Goal: Information Seeking & Learning: Check status

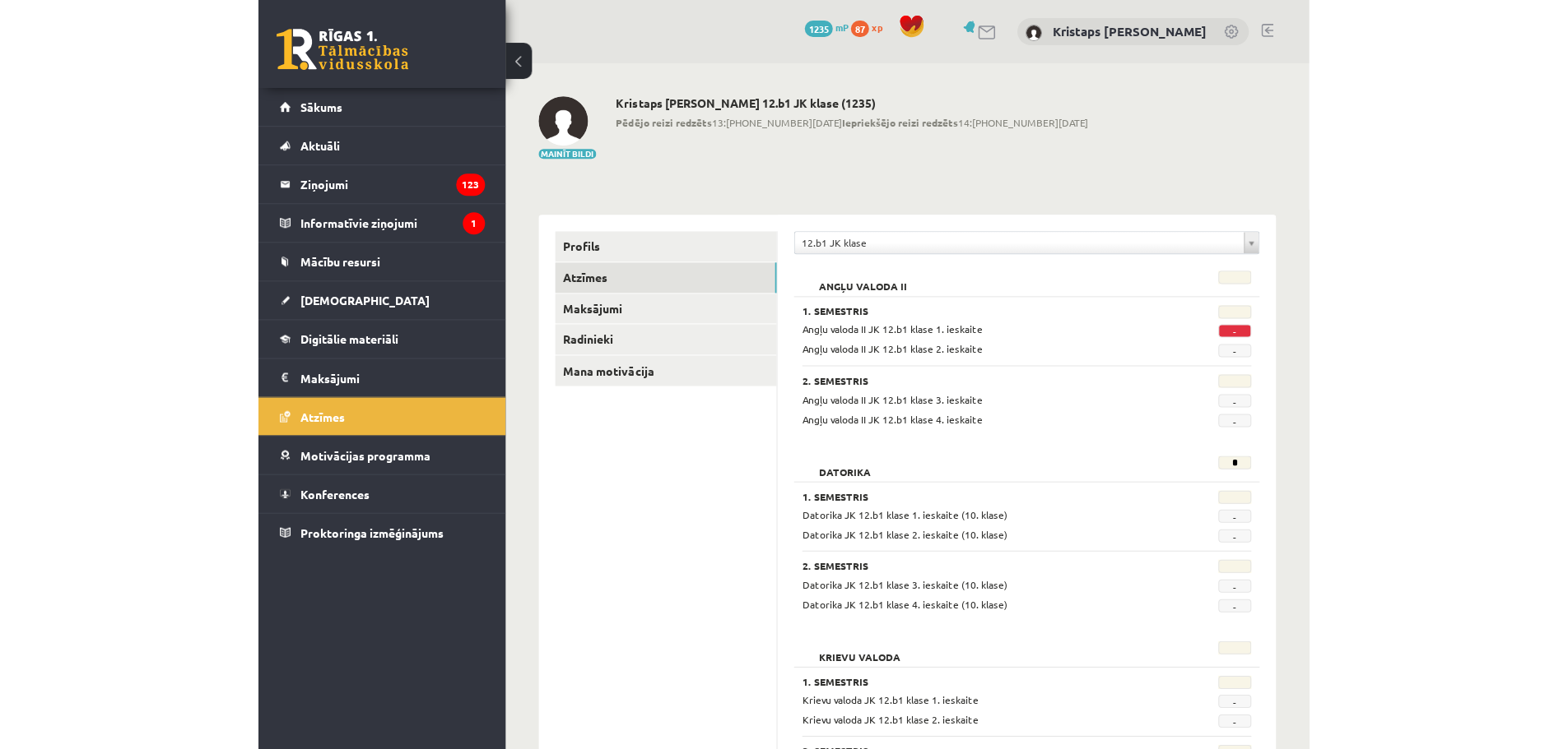
scroll to position [817, 0]
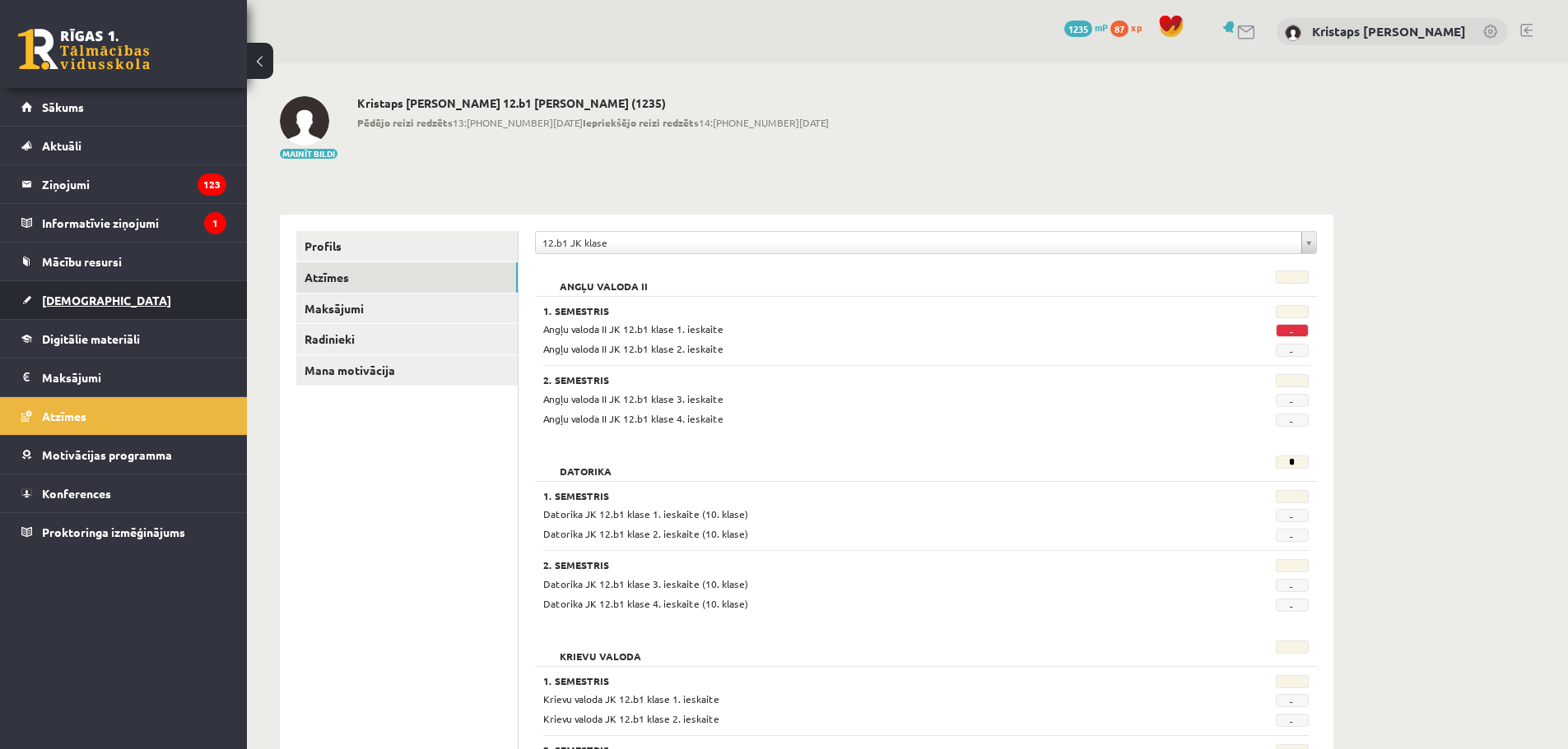
click at [72, 296] on span "[DEMOGRAPHIC_DATA]" at bounding box center [106, 300] width 129 height 15
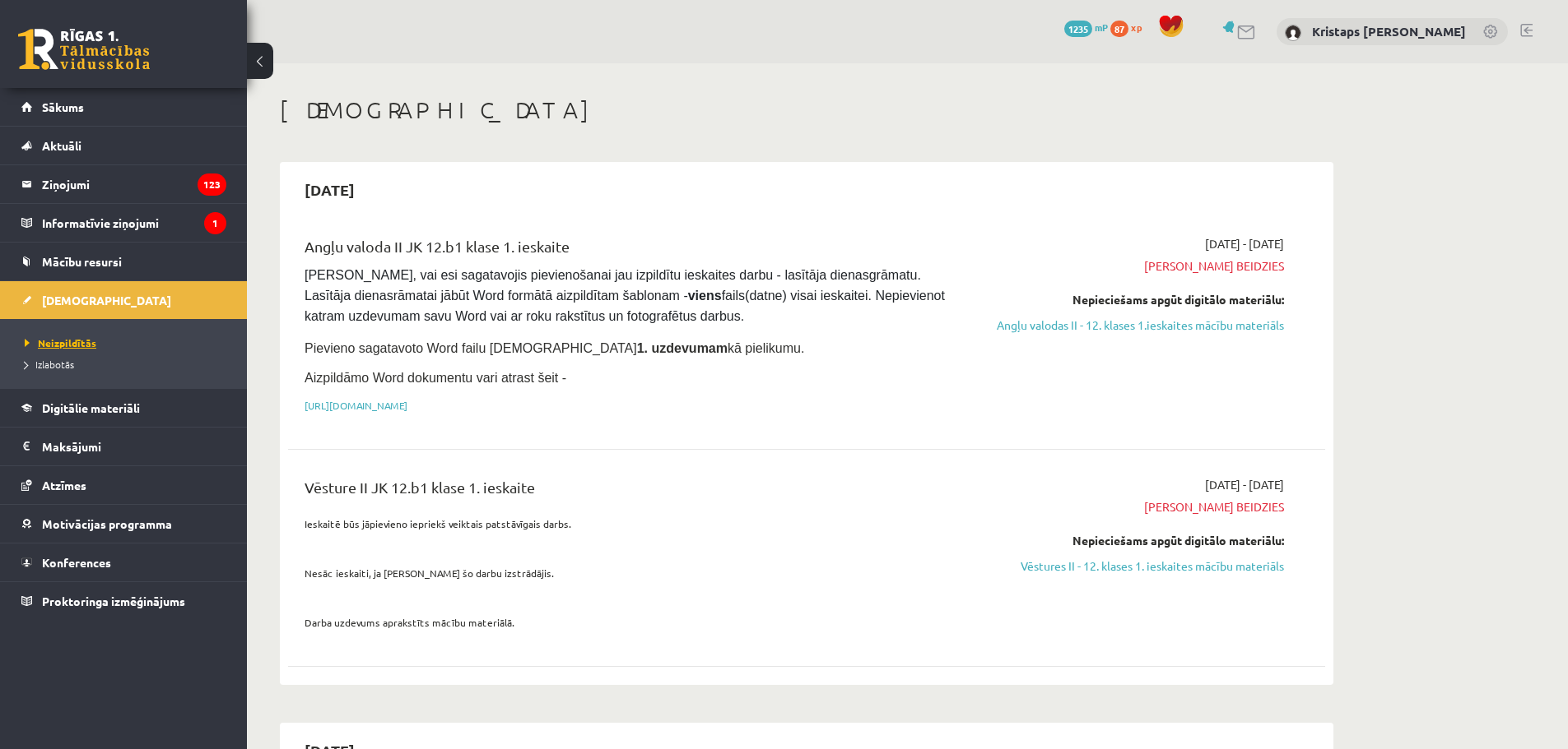
click at [57, 343] on span "Neizpildītās" at bounding box center [60, 343] width 72 height 14
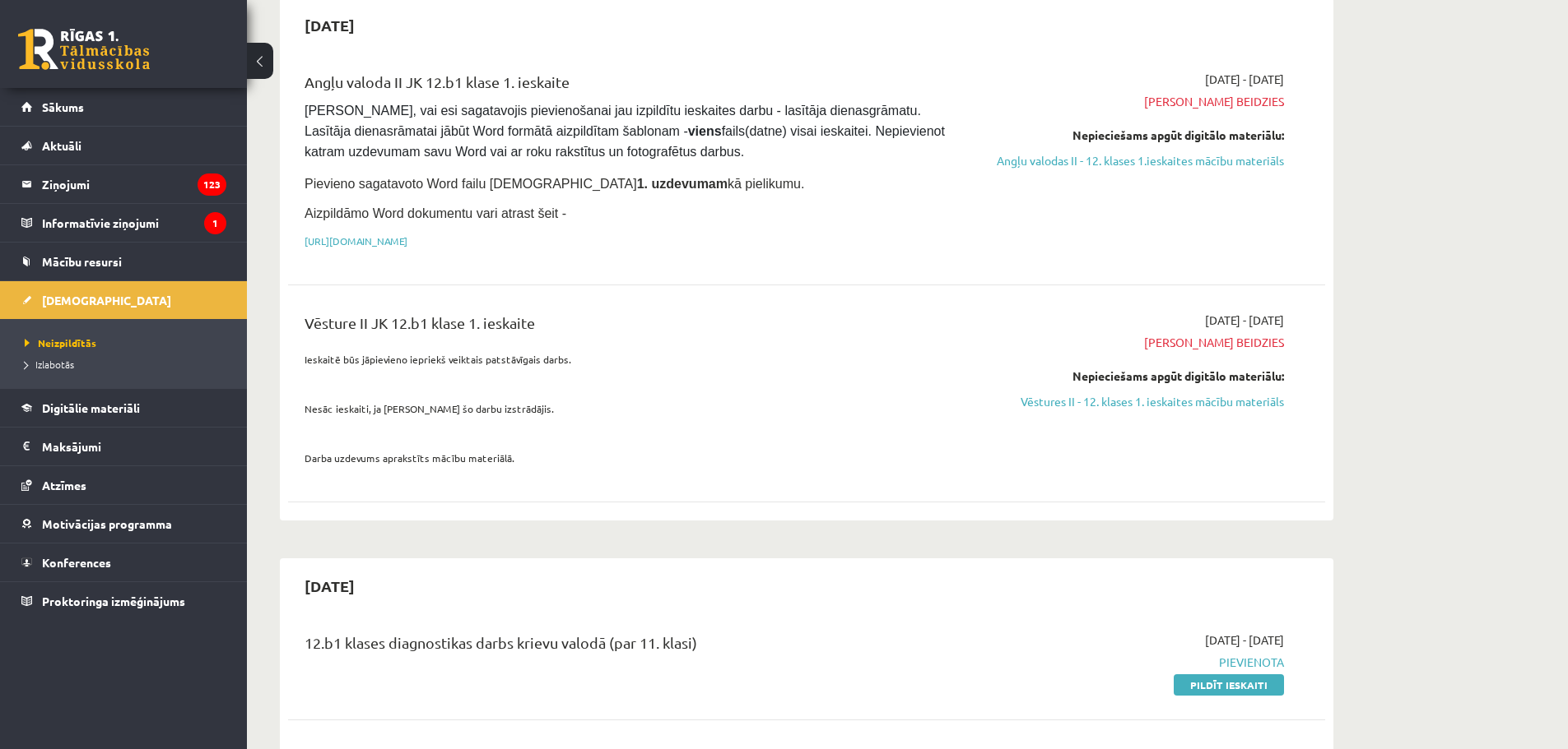
scroll to position [247, 0]
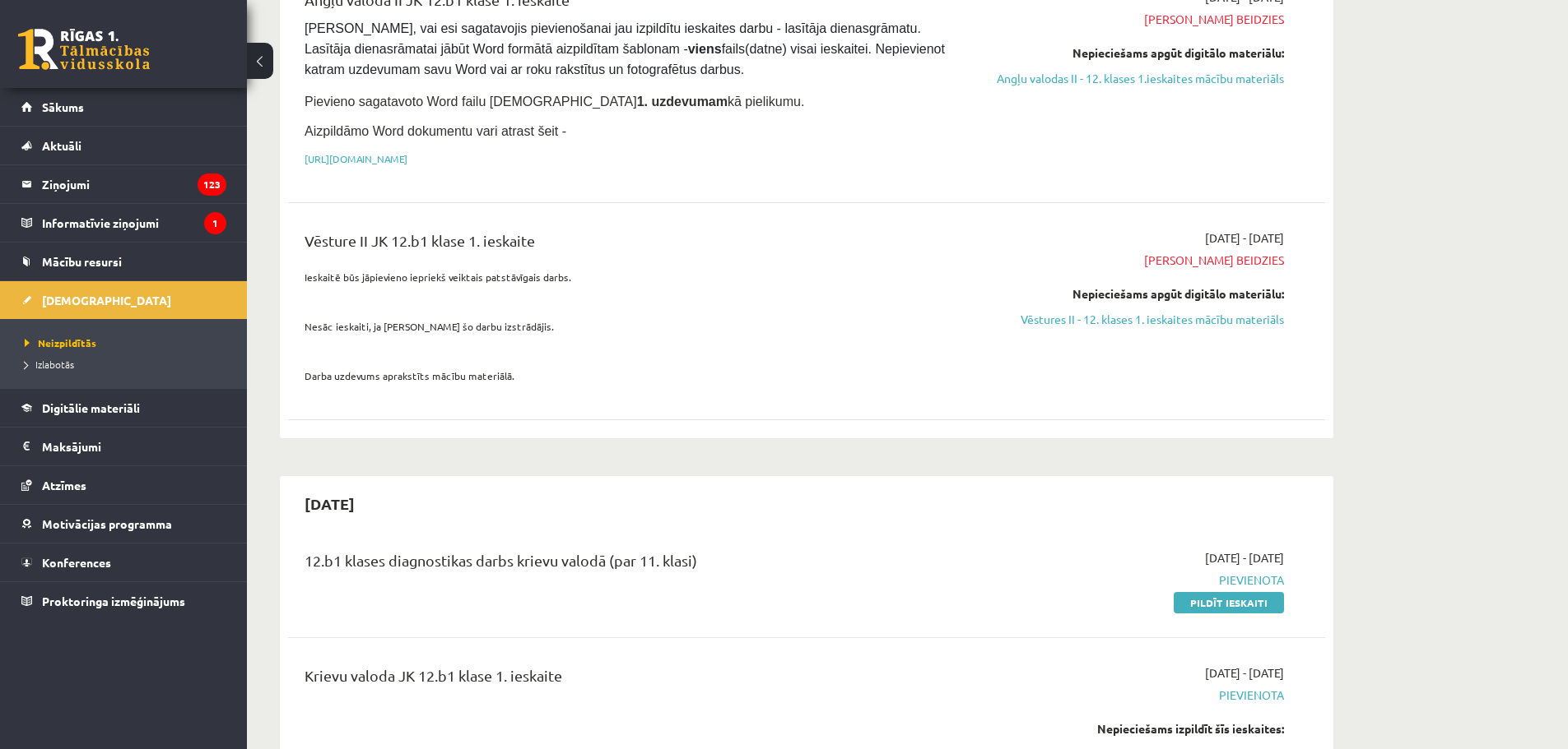
click at [1227, 256] on span "[PERSON_NAME] beidzies" at bounding box center [1128, 261] width 310 height 18
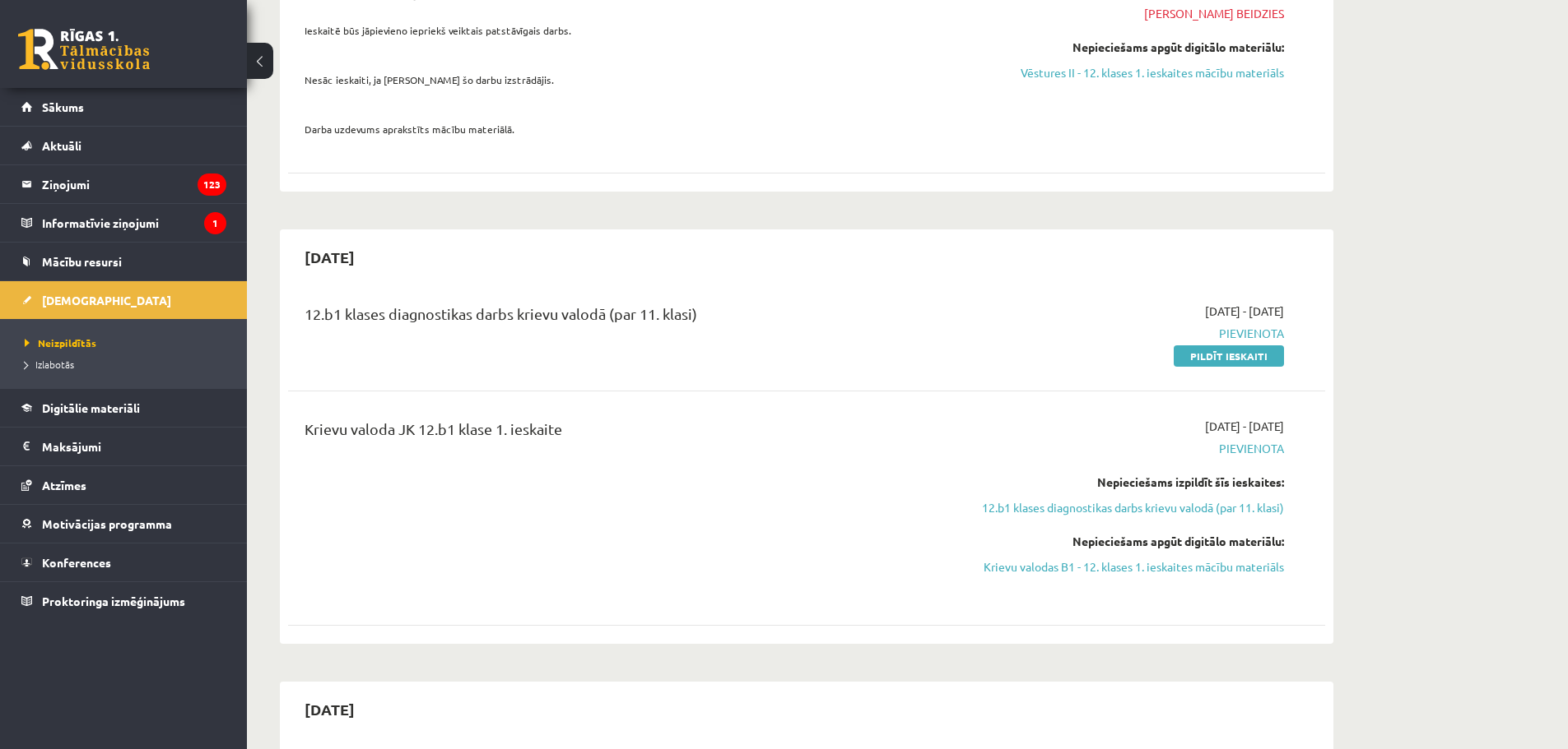
scroll to position [0, 0]
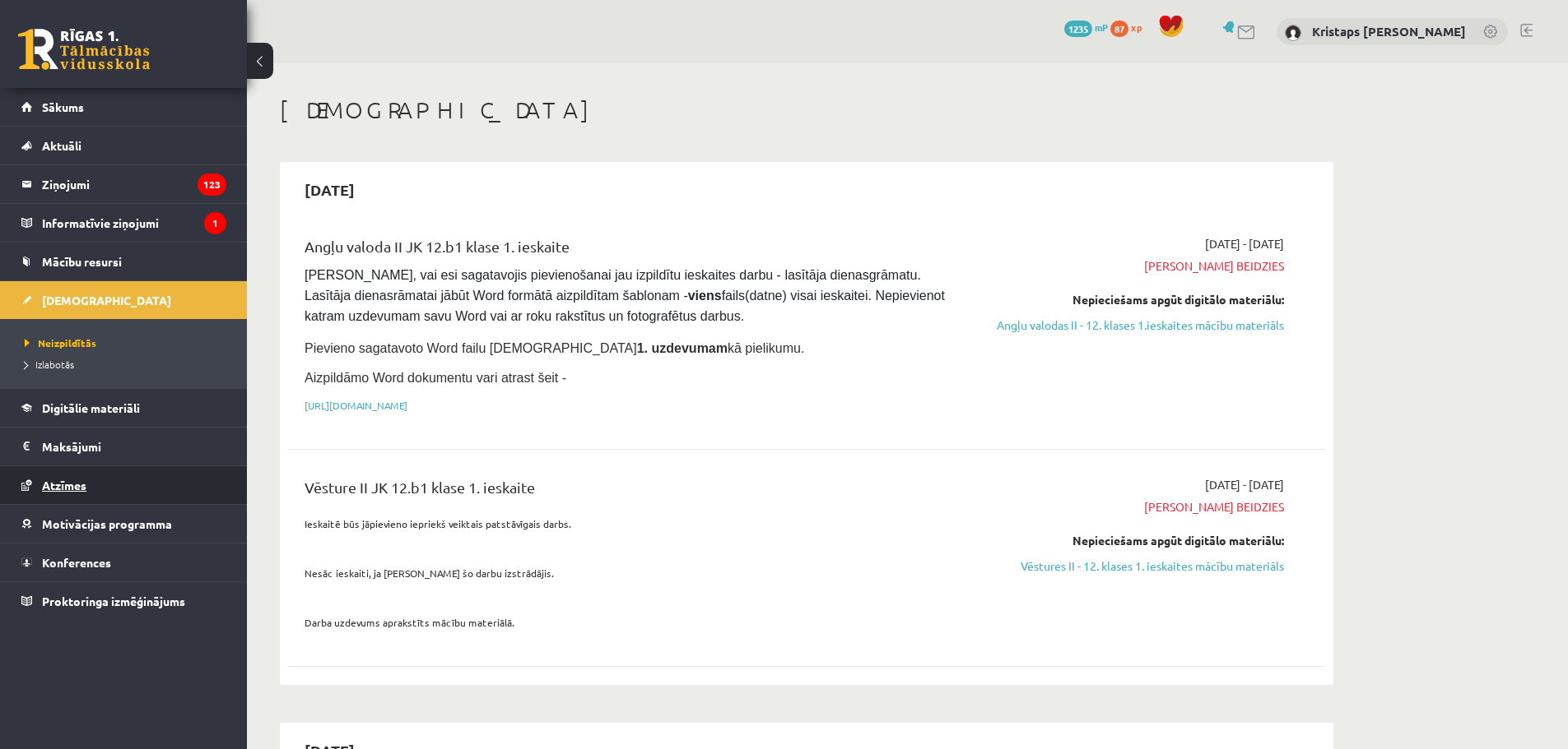
click at [74, 484] on span "Atzīmes" at bounding box center [64, 484] width 45 height 15
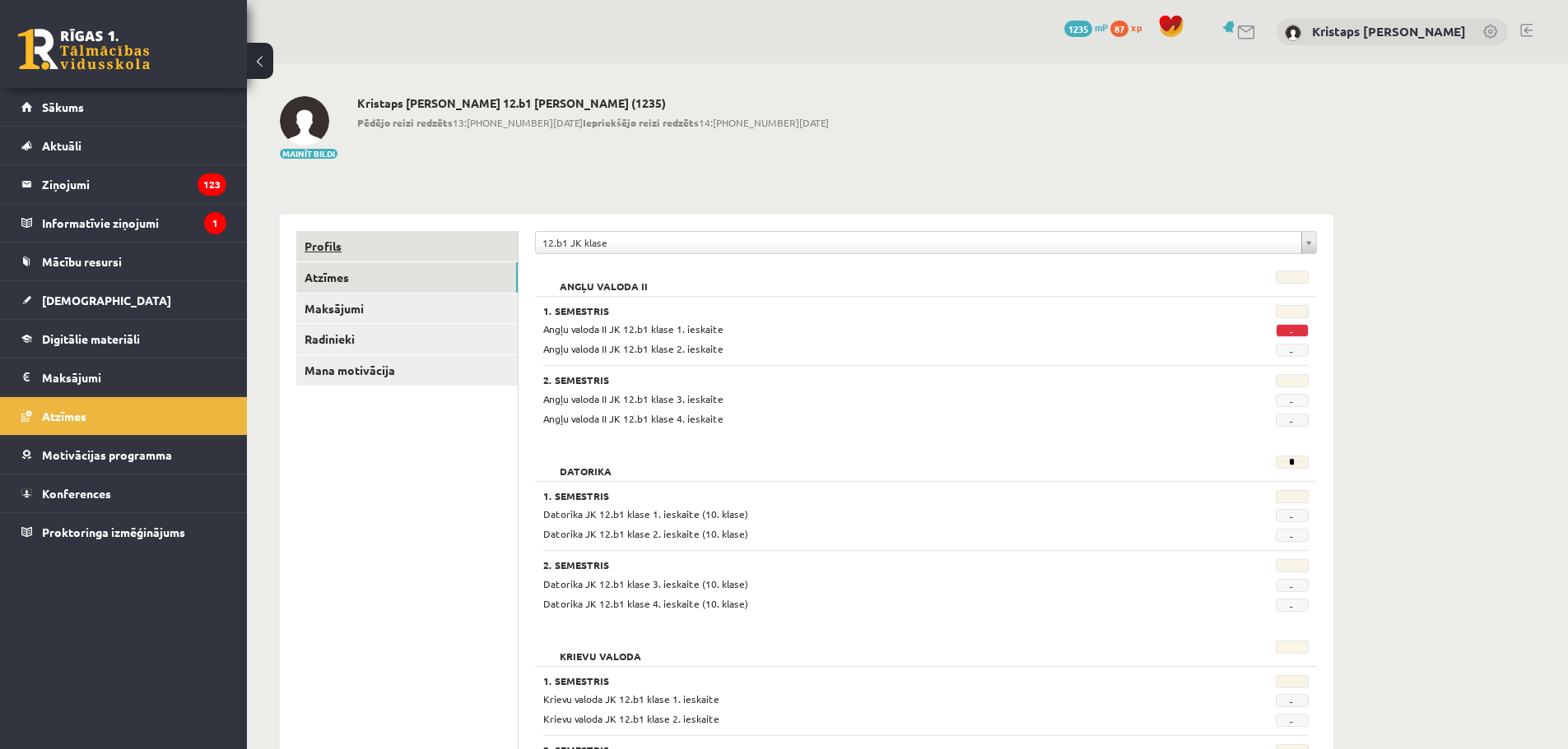
click at [317, 242] on link "Profils" at bounding box center [406, 246] width 221 height 30
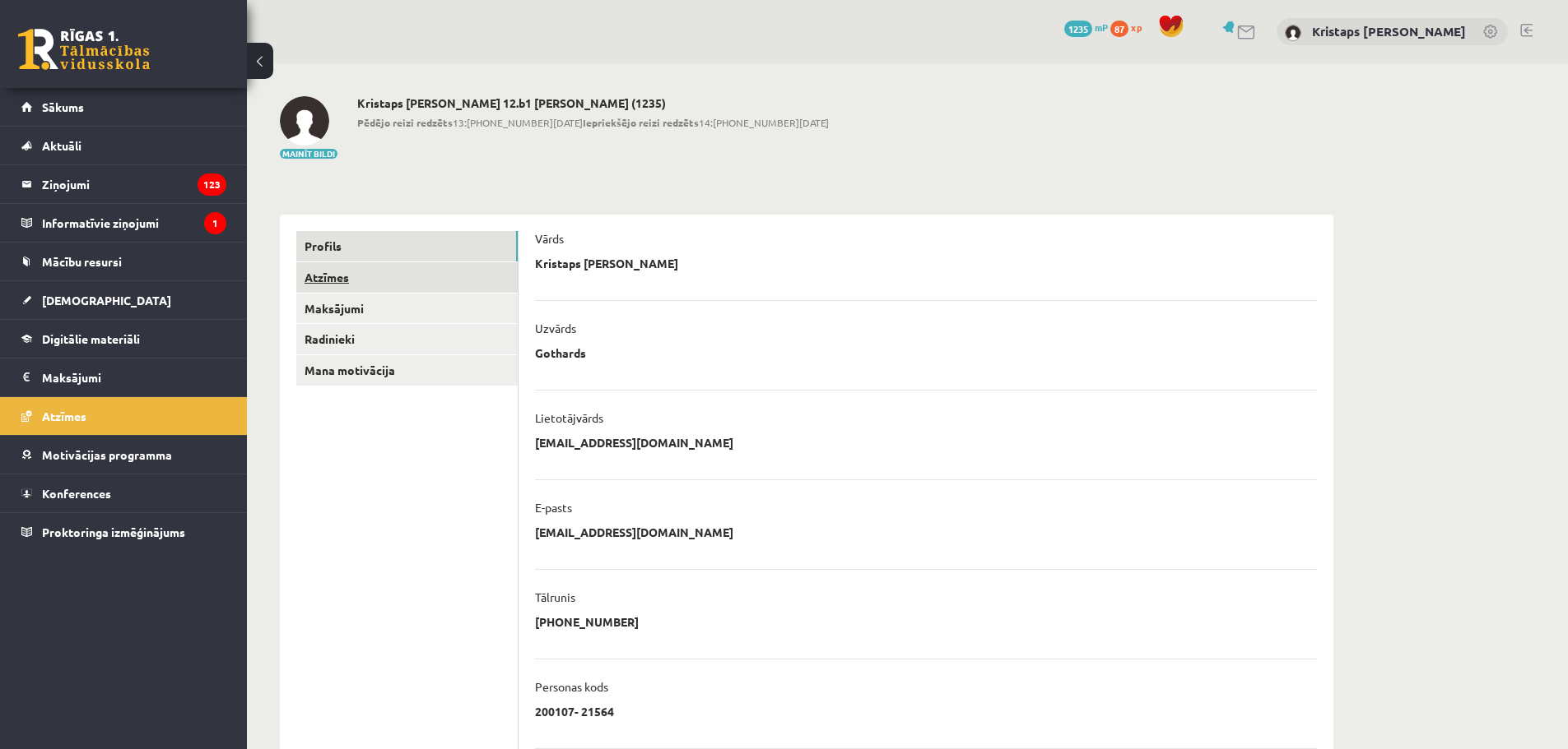
click at [332, 278] on link "Atzīmes" at bounding box center [406, 277] width 221 height 30
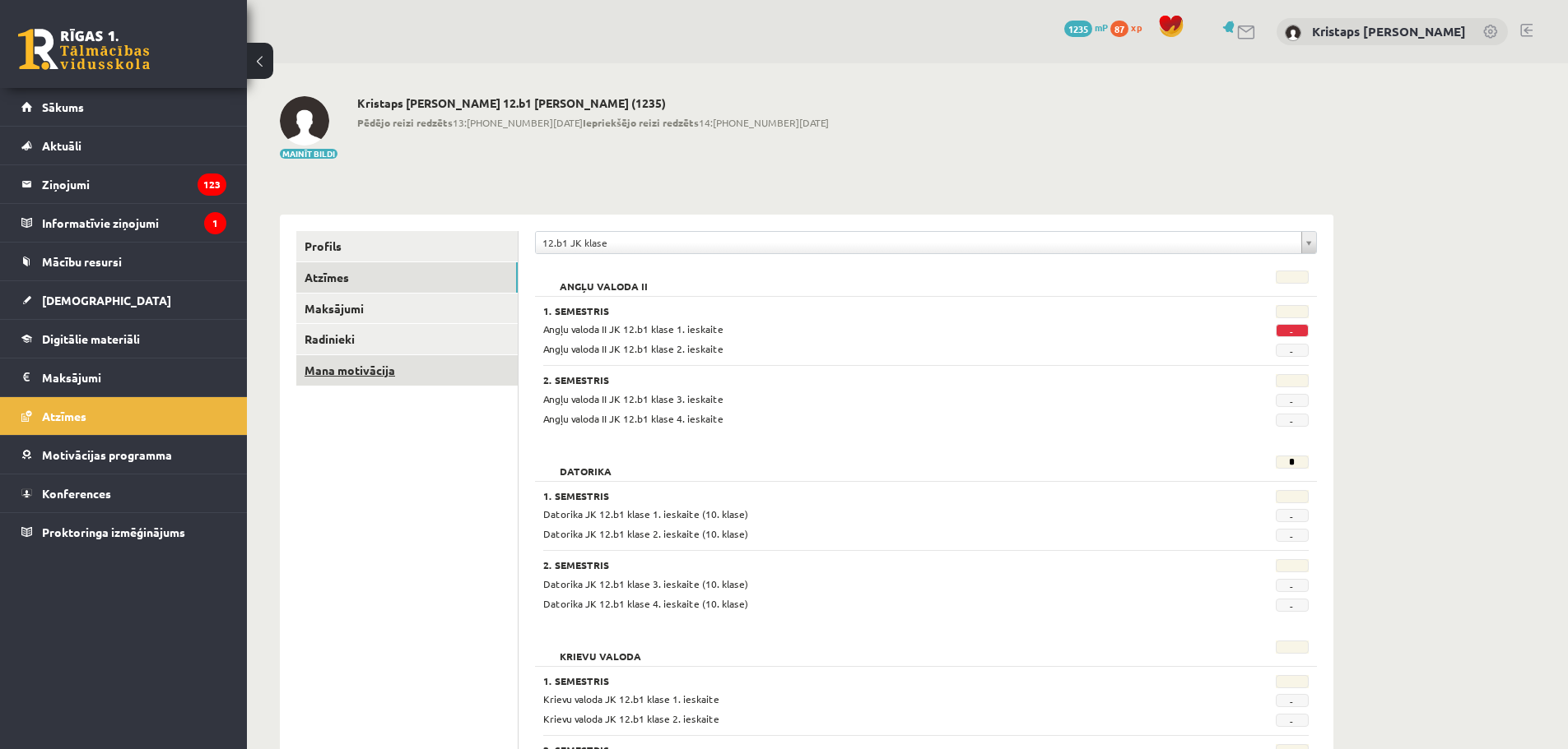
click at [336, 374] on link "Mana motivācija" at bounding box center [406, 370] width 221 height 30
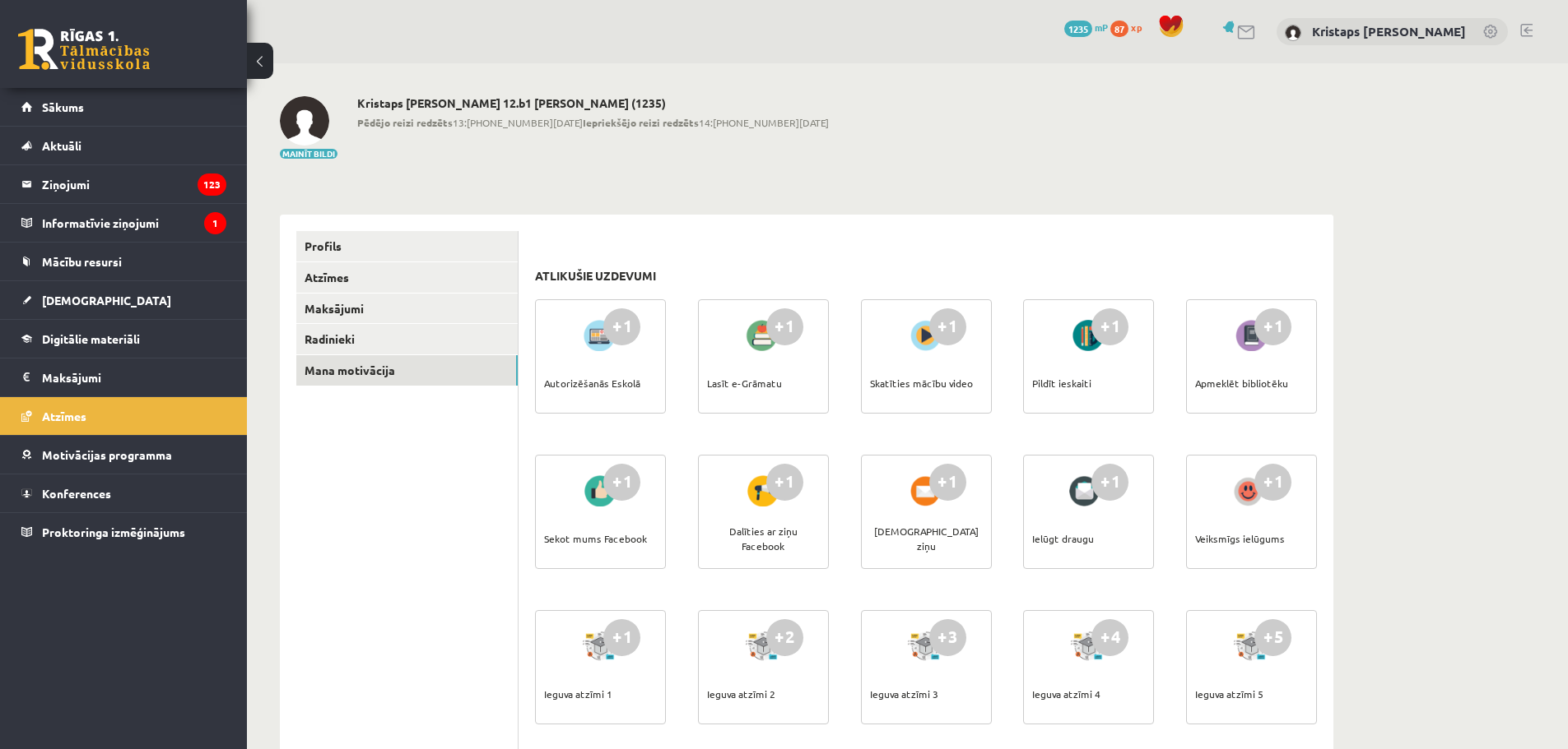
click at [1092, 35] on span "1235" at bounding box center [1077, 28] width 28 height 17
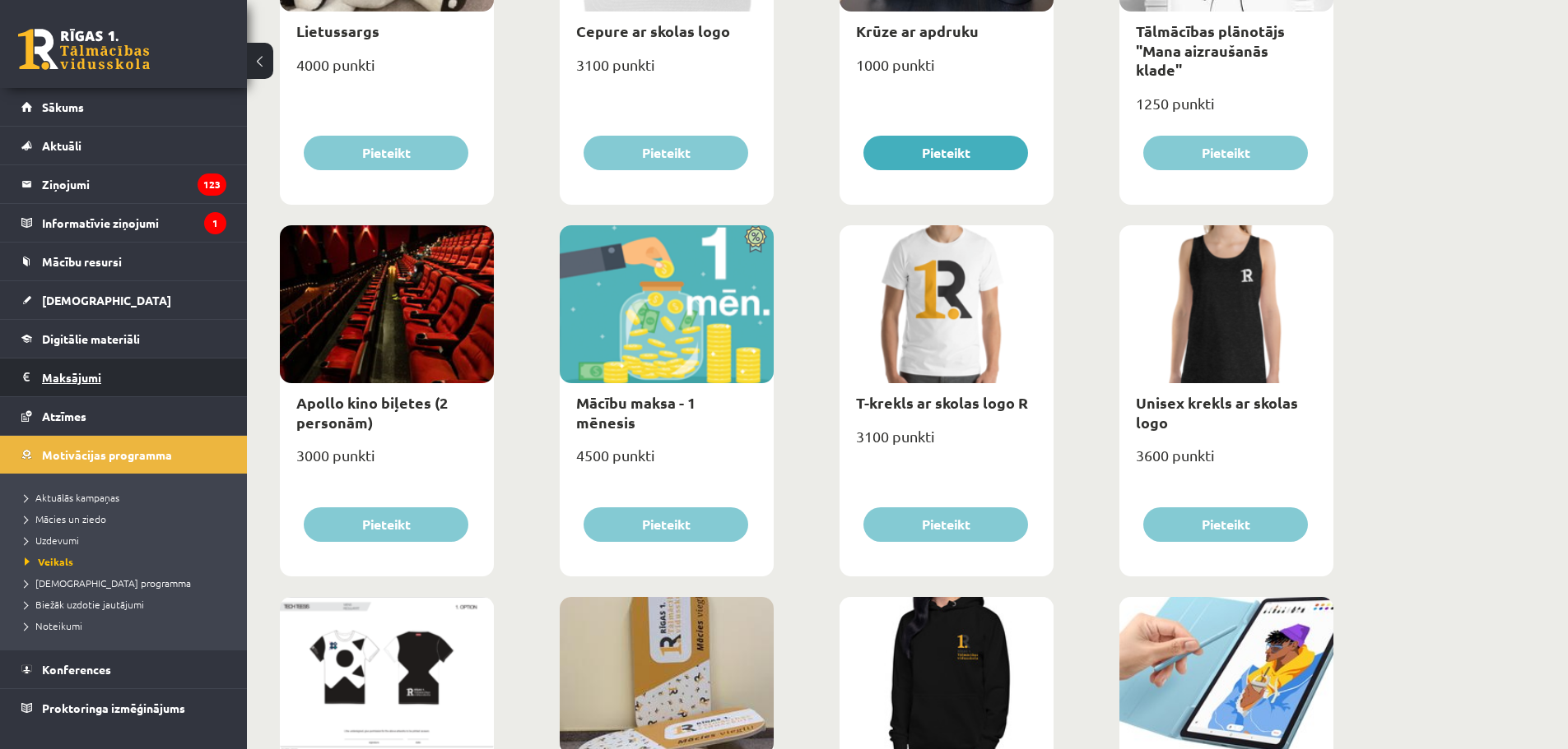
scroll to position [905, 0]
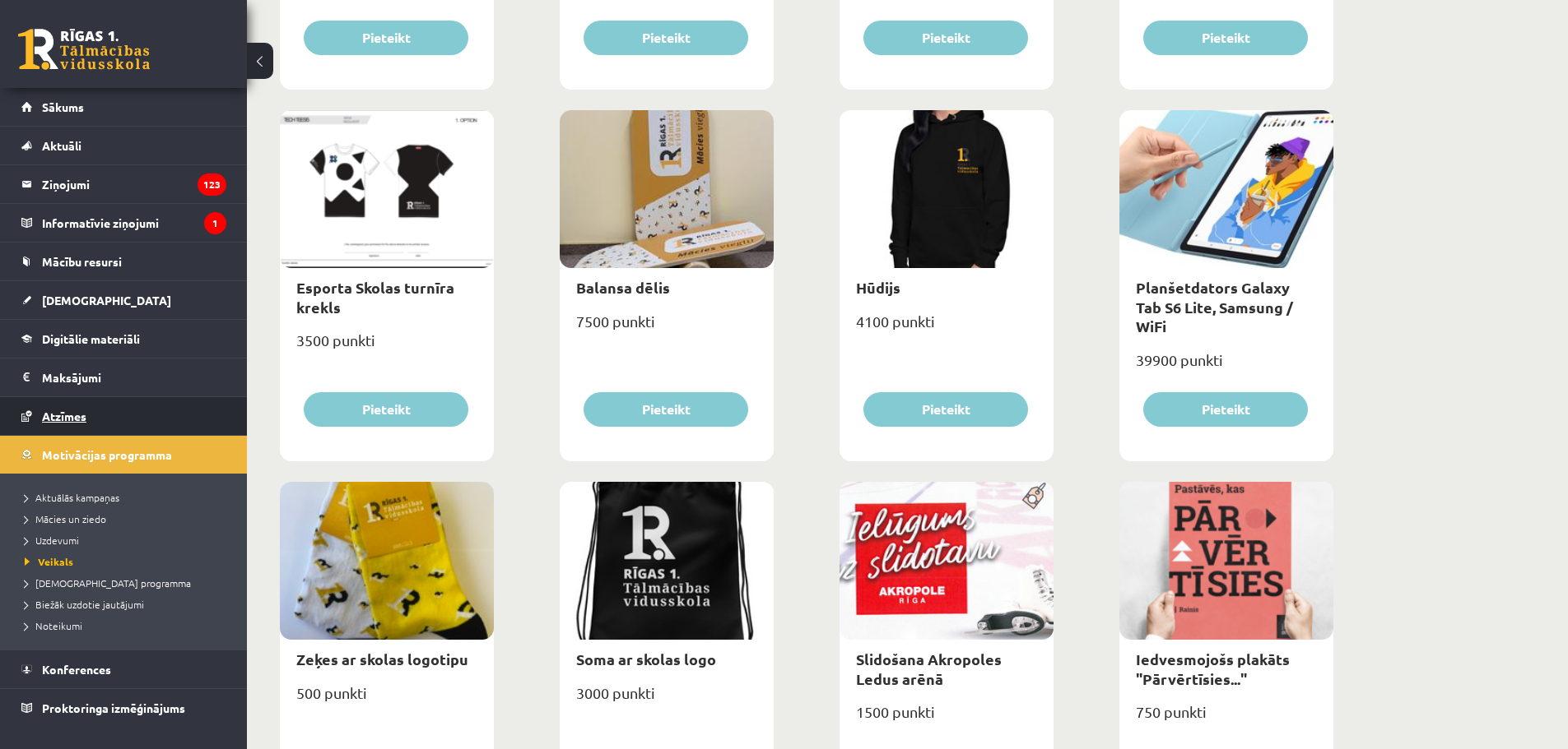
click at [55, 416] on span "Atzīmes" at bounding box center [64, 415] width 45 height 15
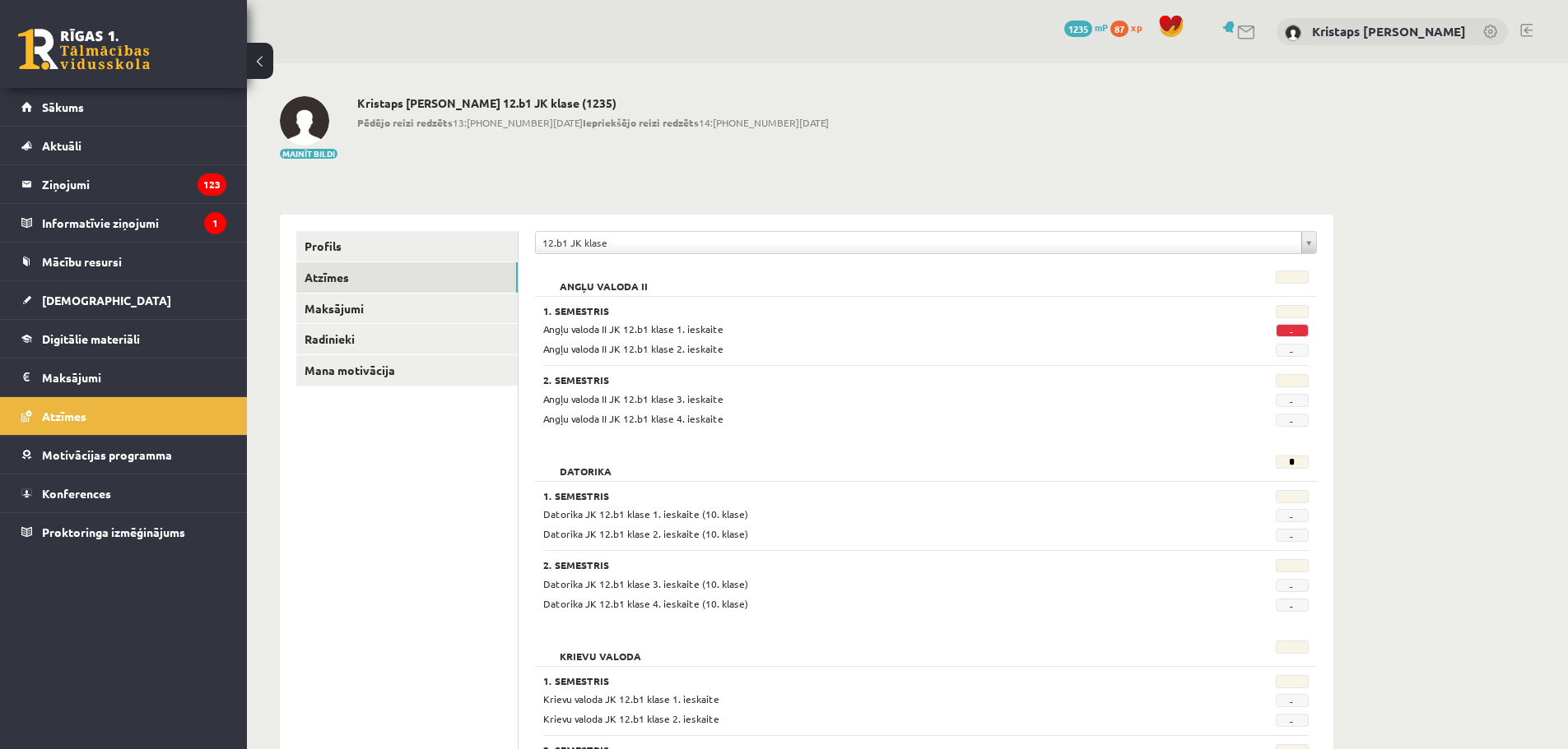
click at [1128, 26] on span "87" at bounding box center [1119, 28] width 18 height 17
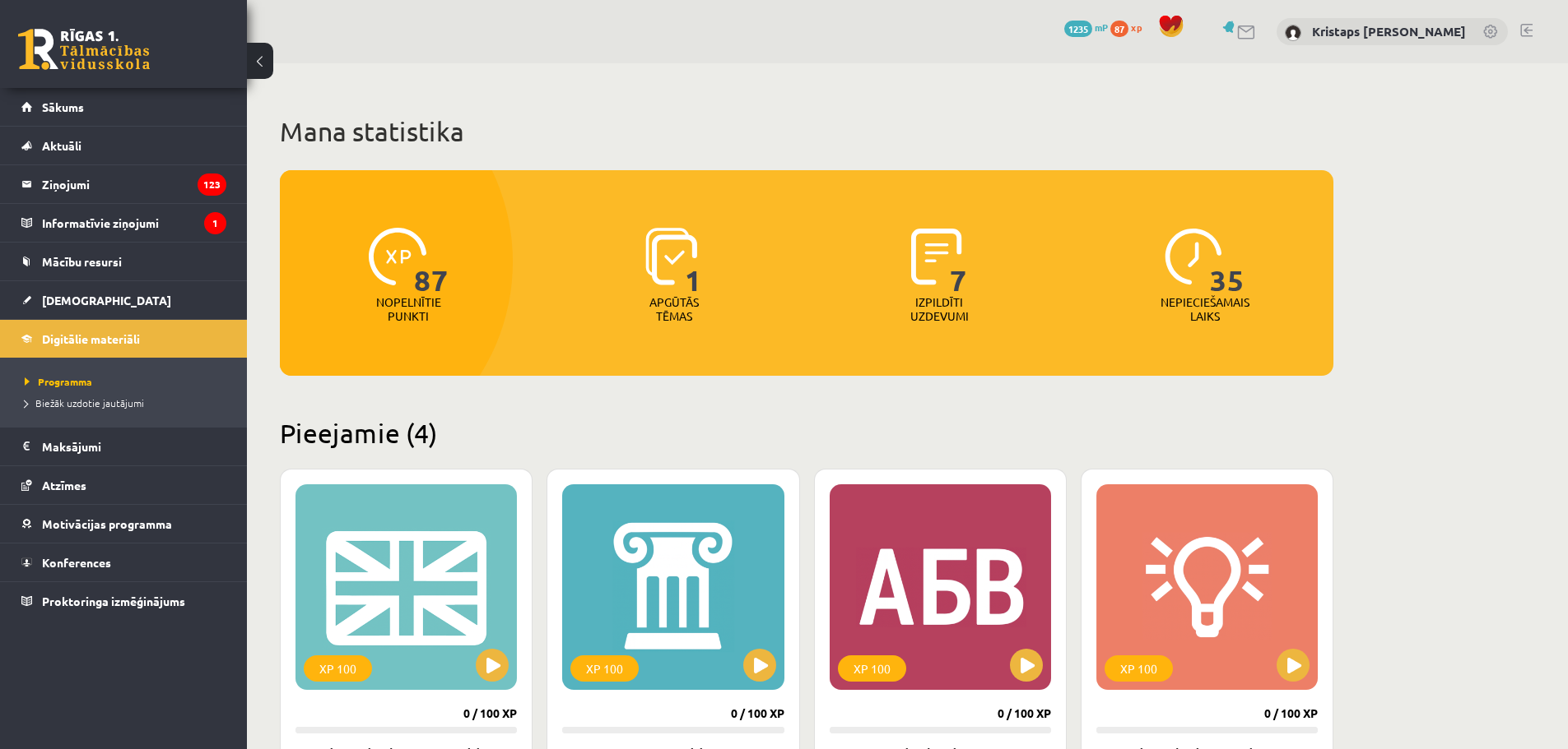
click at [393, 275] on img at bounding box center [397, 256] width 57 height 57
click at [1370, 29] on link "Kristaps [PERSON_NAME]" at bounding box center [1389, 31] width 154 height 17
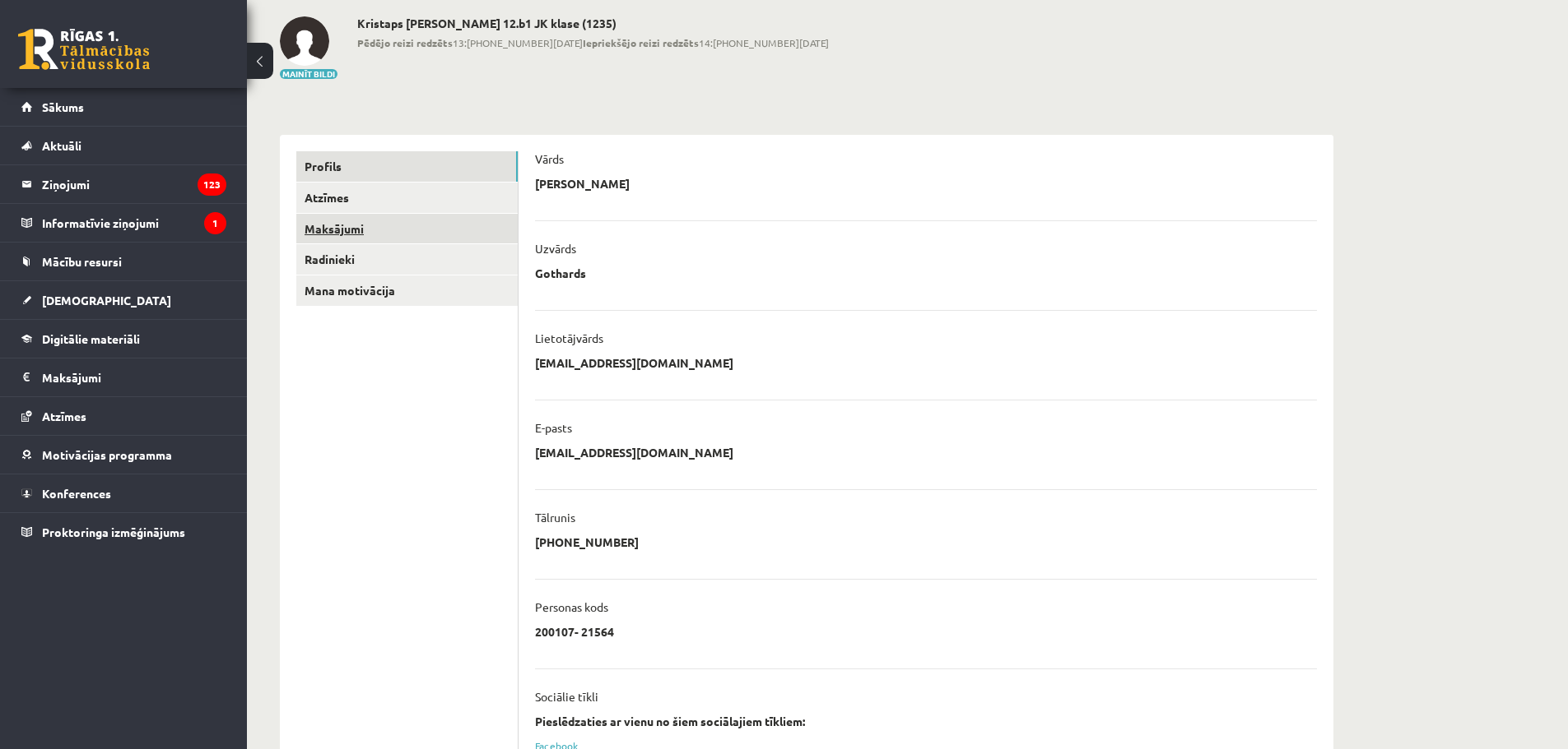
scroll to position [78, 0]
click at [327, 193] on link "Atzīmes" at bounding box center [406, 198] width 221 height 30
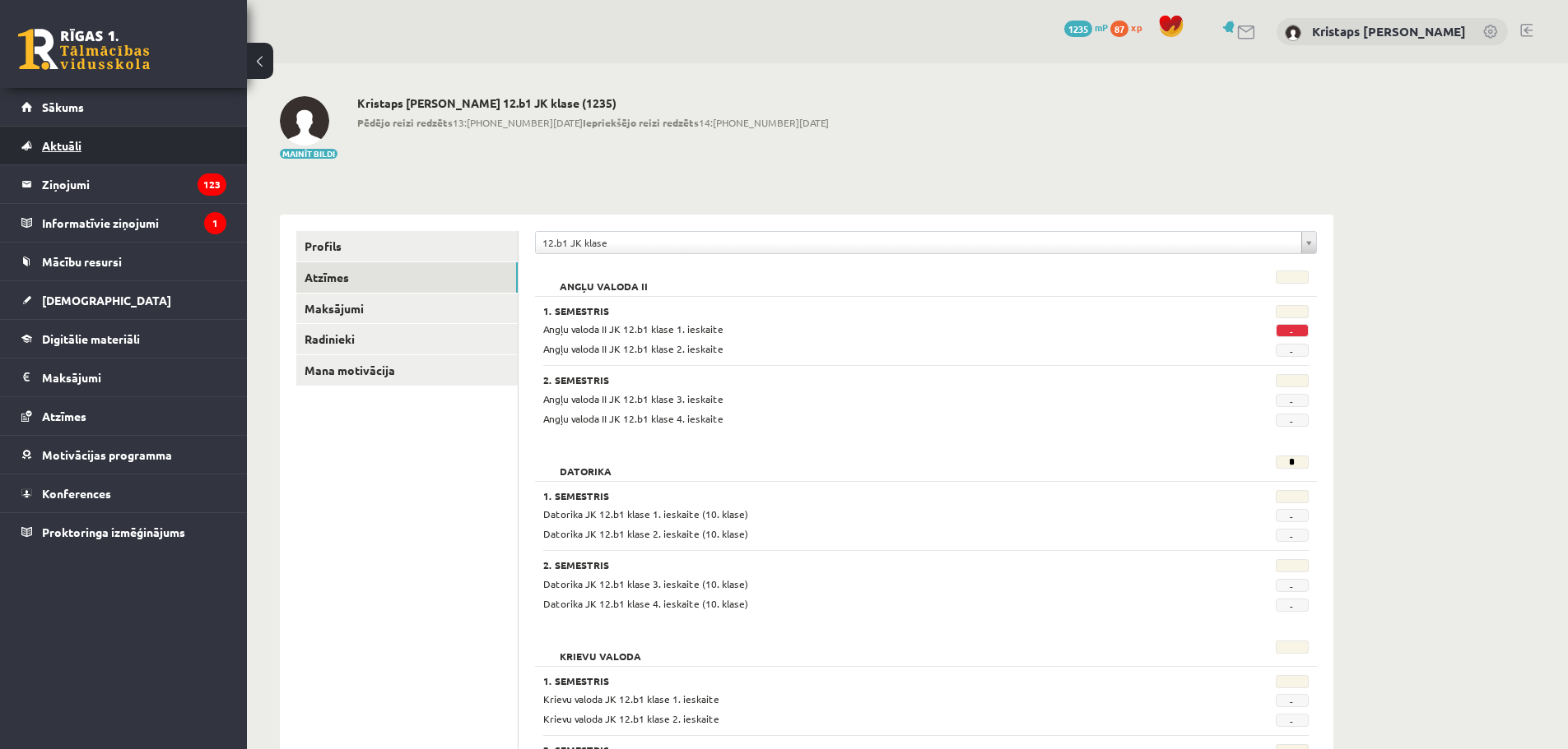
click at [61, 163] on link "Aktuāli" at bounding box center [124, 145] width 205 height 38
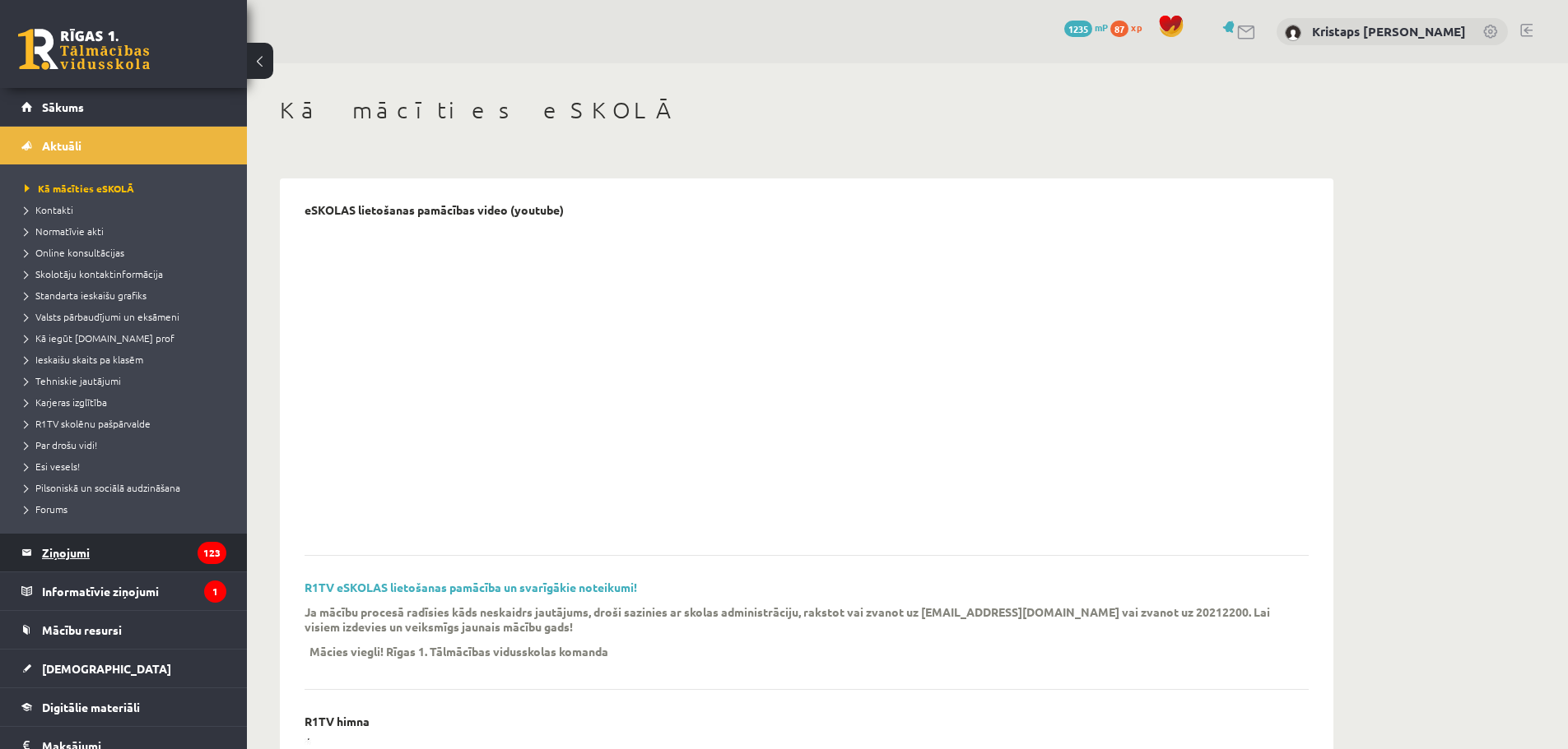
click at [94, 556] on legend "Ziņojumi 123" at bounding box center [133, 553] width 184 height 38
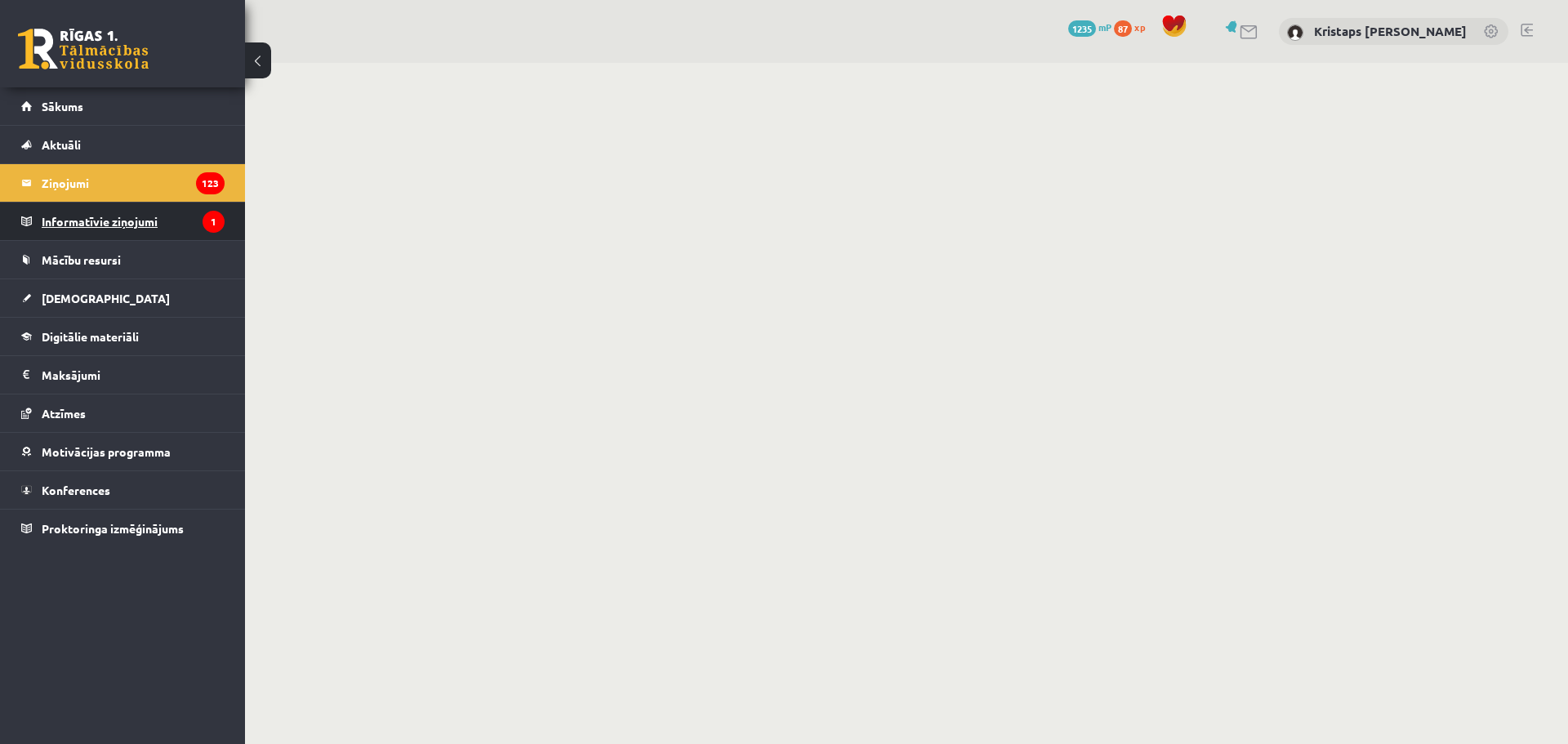
click at [112, 230] on legend "Informatīvie ziņojumi 1" at bounding box center [132, 221] width 183 height 38
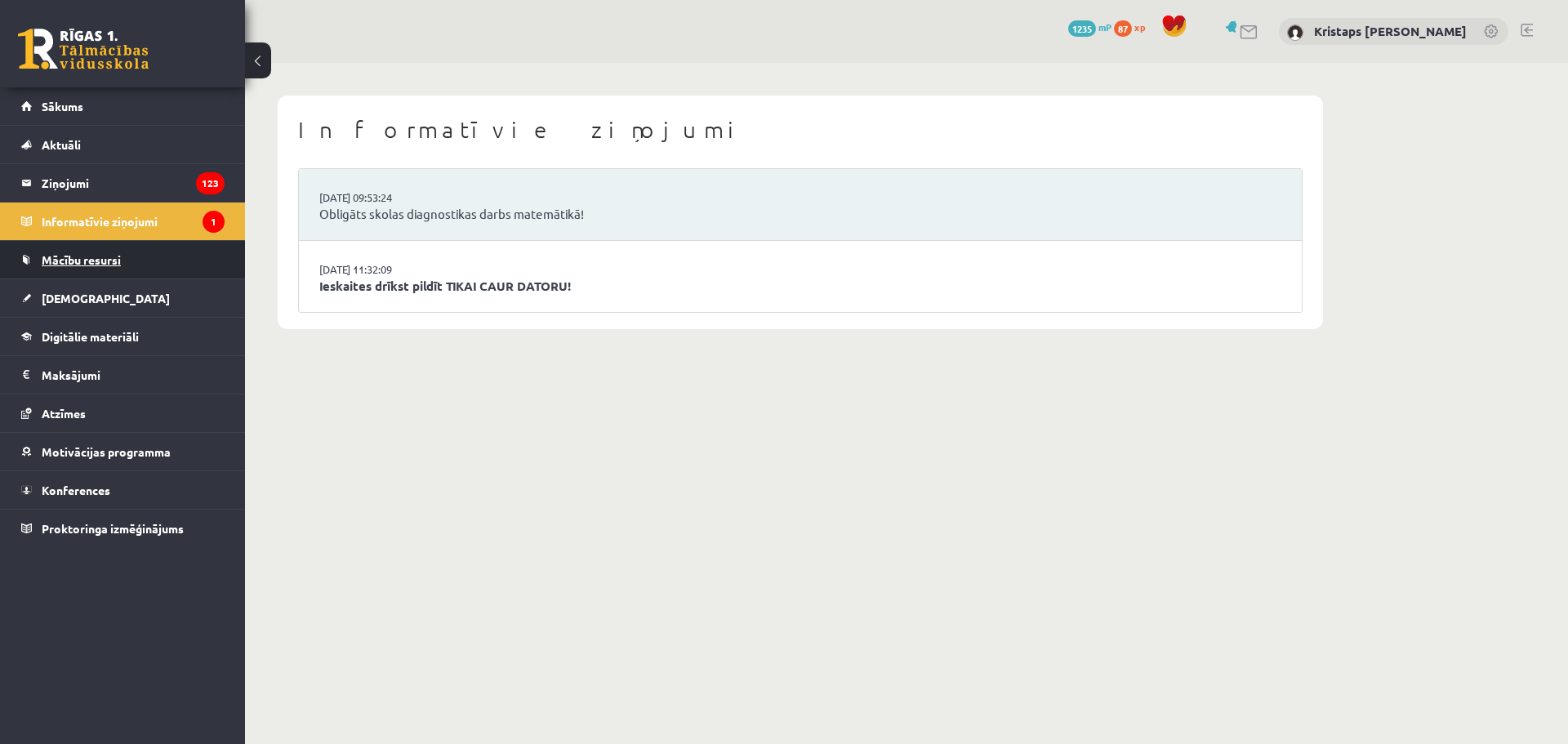
click at [74, 264] on span "Mācību resursi" at bounding box center [81, 259] width 79 height 14
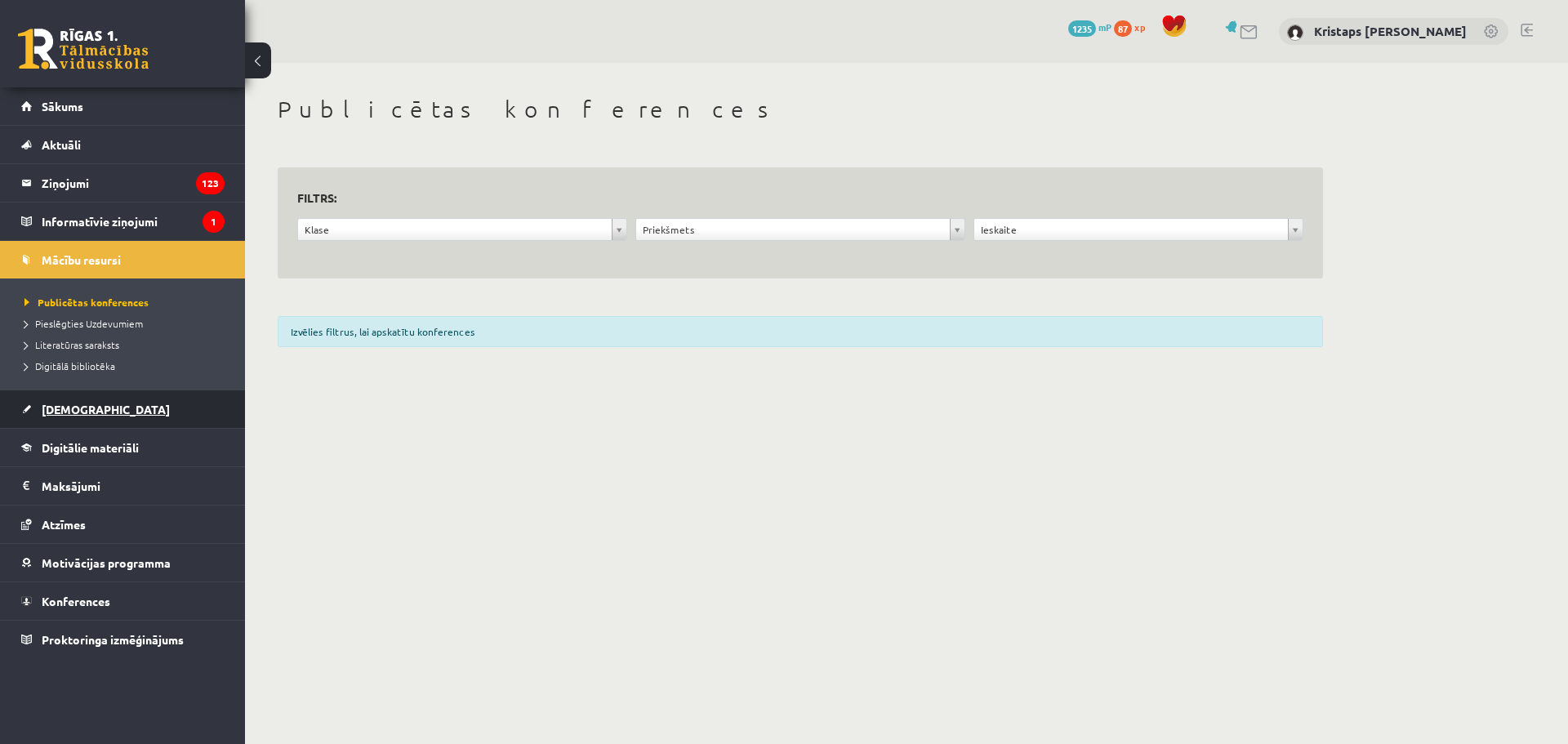
click at [76, 406] on span "[DEMOGRAPHIC_DATA]" at bounding box center [105, 409] width 128 height 14
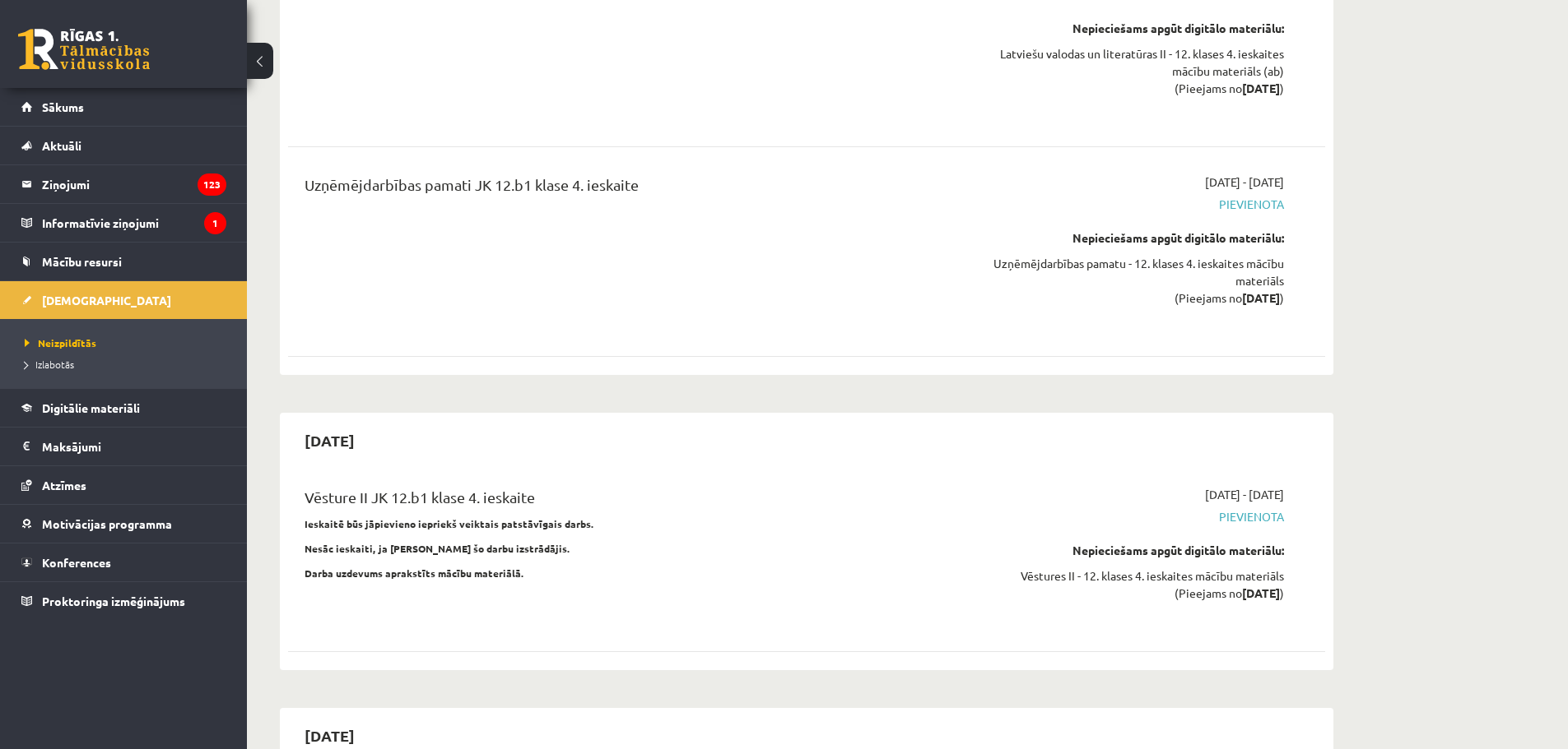
scroll to position [9145, 0]
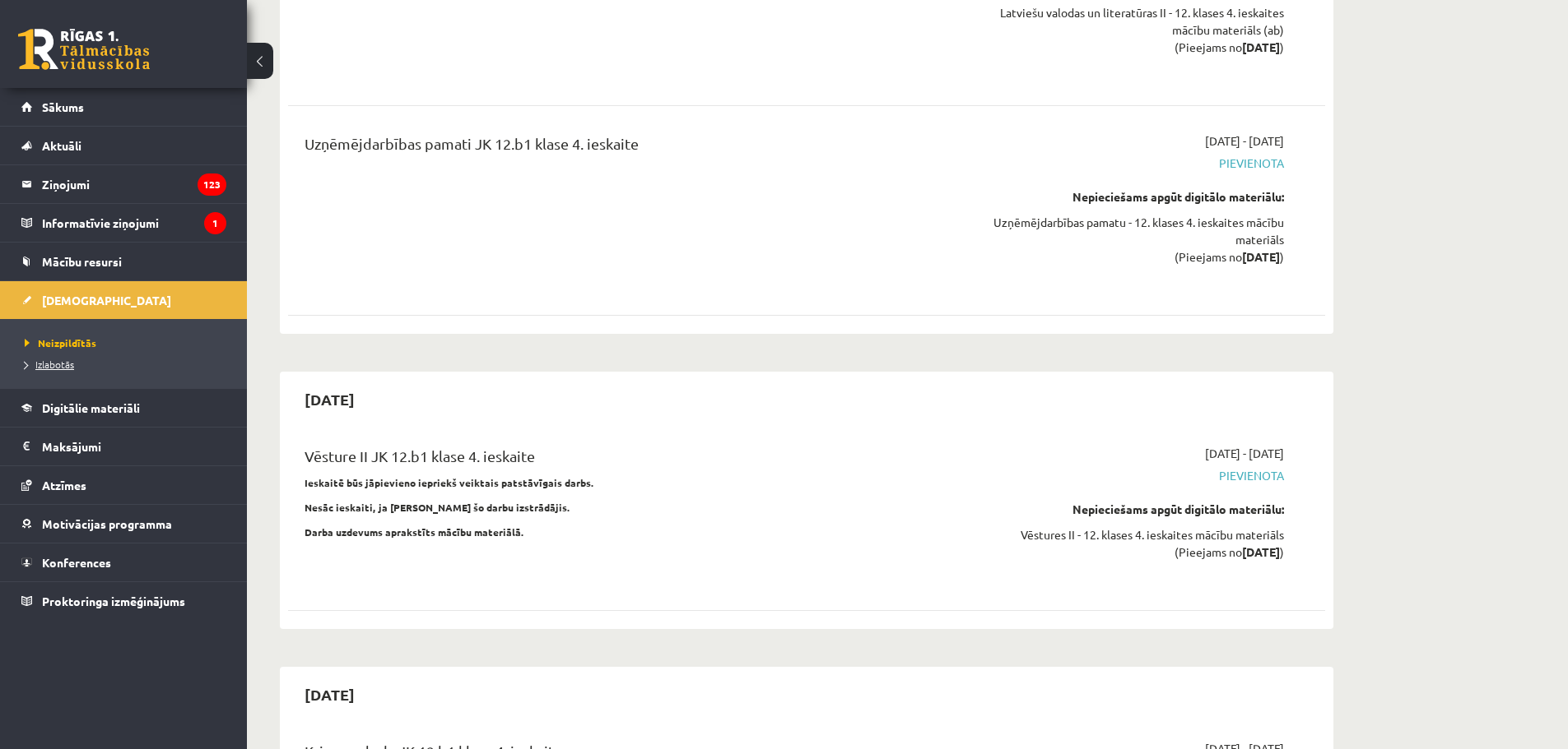
click at [65, 365] on span "Izlabotās" at bounding box center [49, 365] width 50 height 14
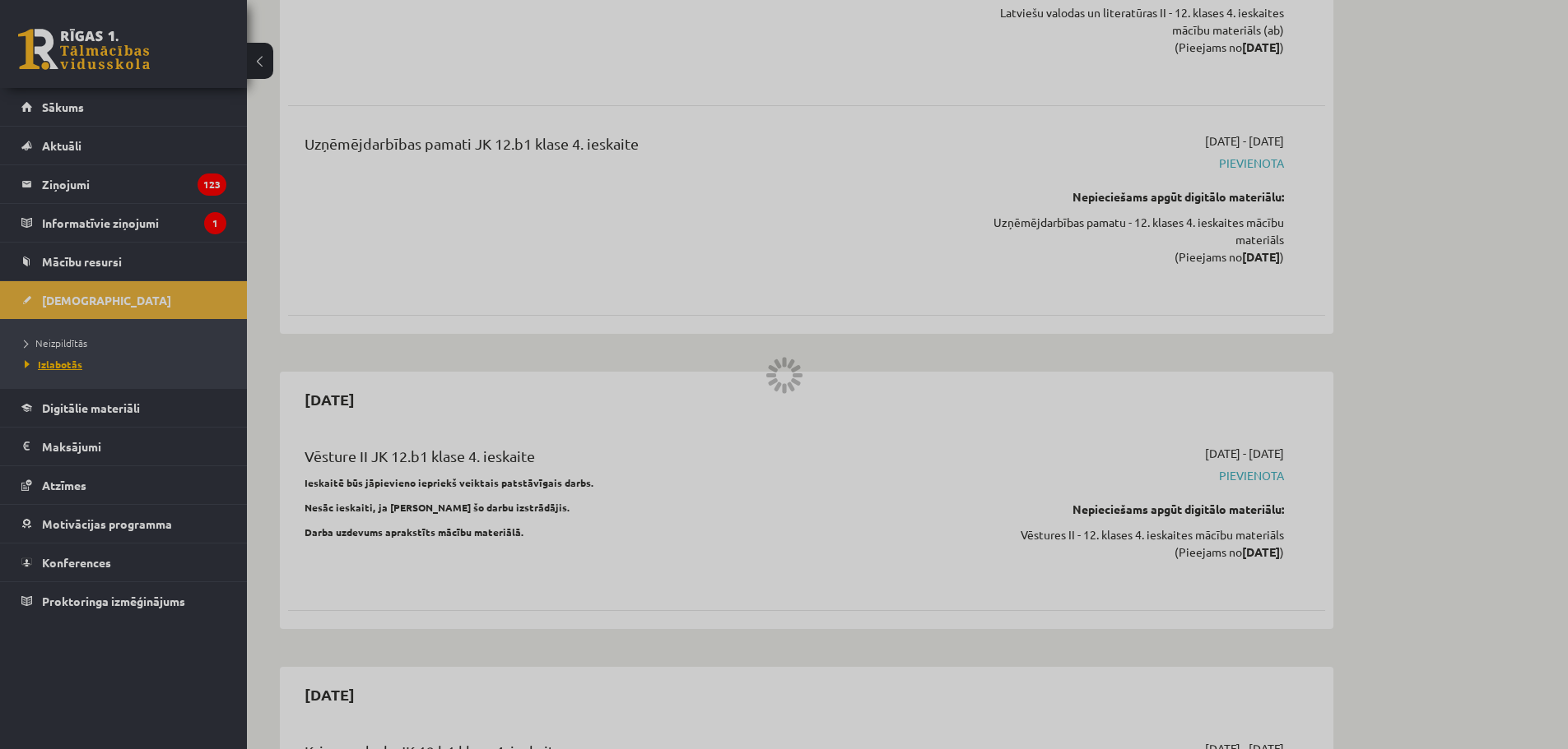
scroll to position [4172, 0]
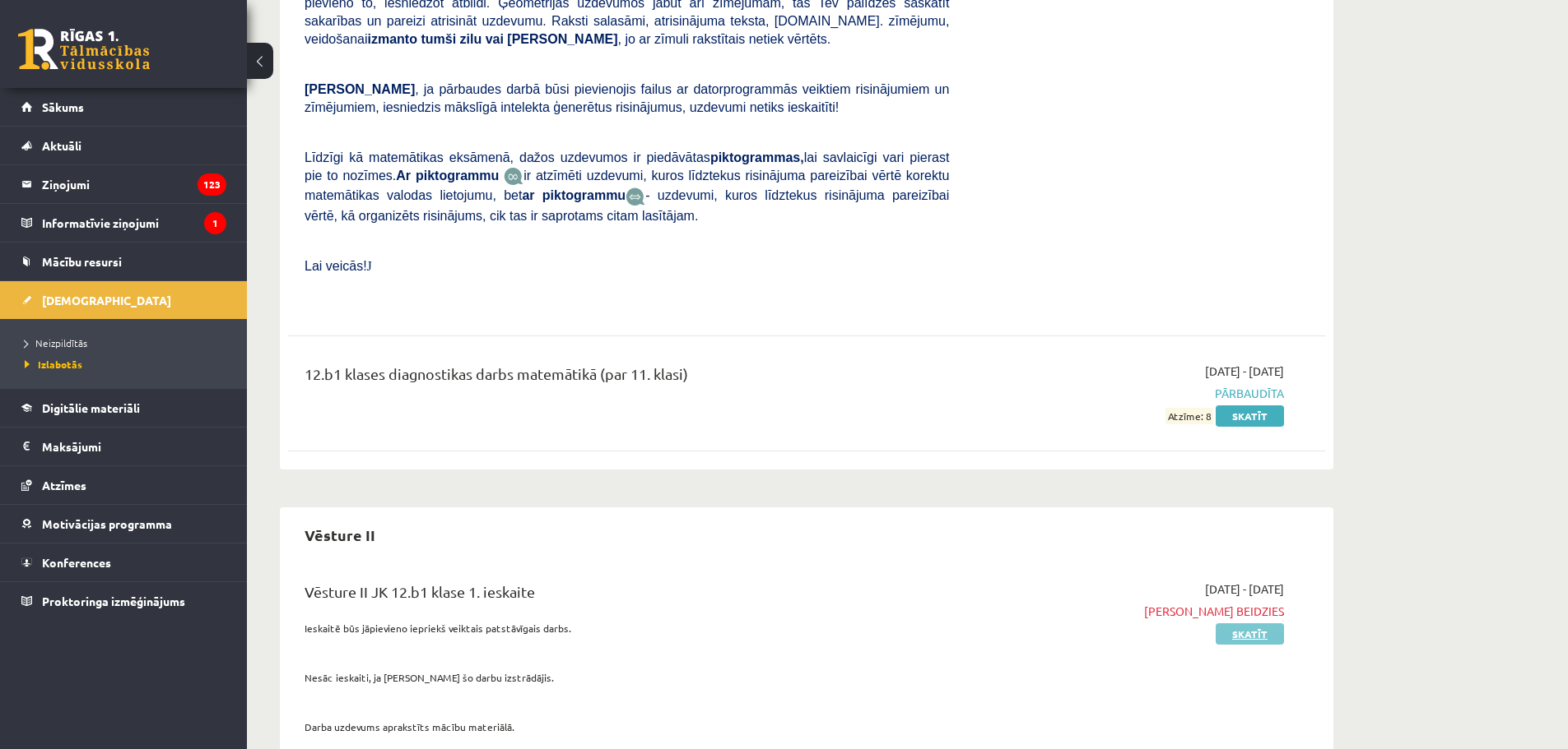
click at [1245, 624] on link "Skatīt" at bounding box center [1250, 634] width 68 height 21
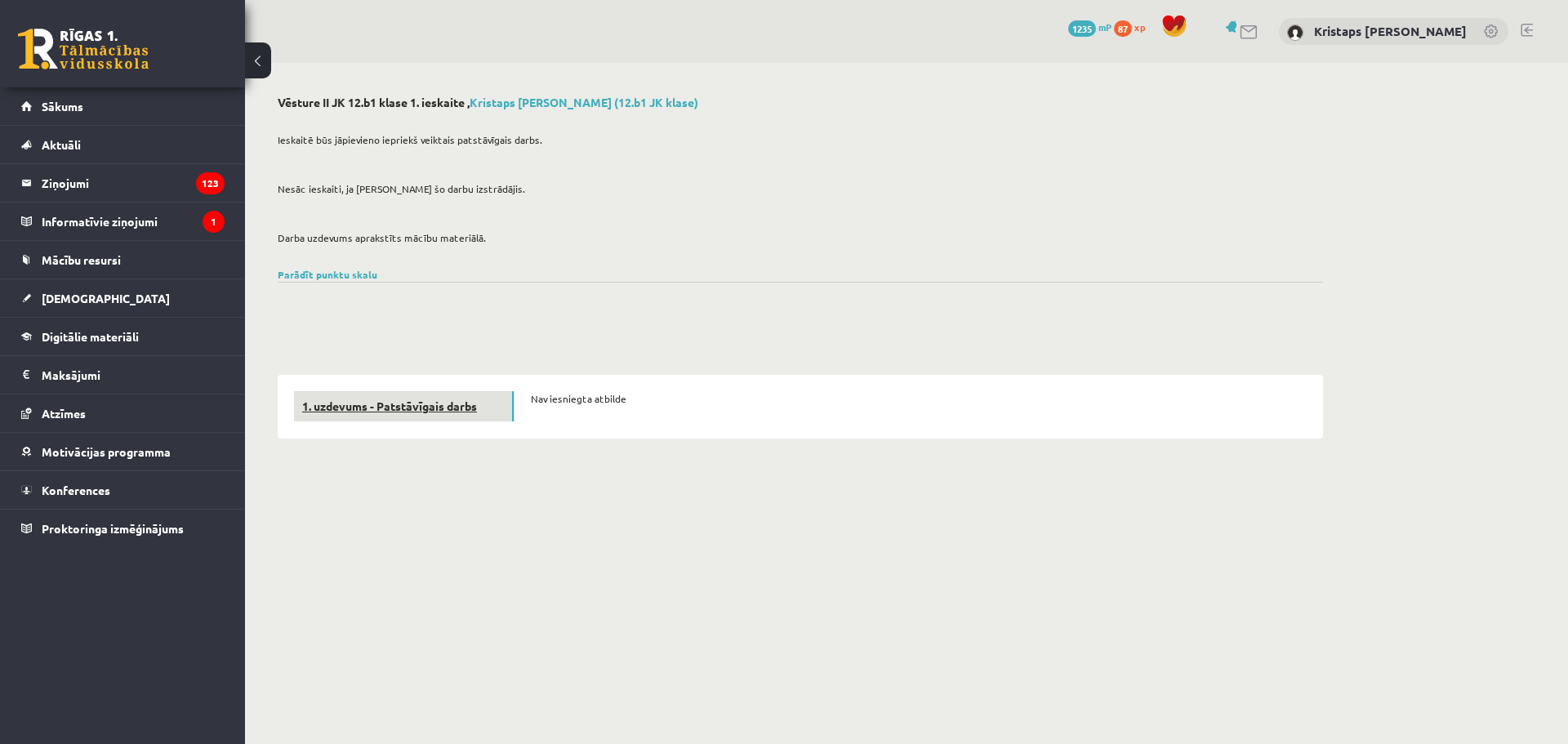
click at [461, 410] on link "1. uzdevums - Patstāvīgais darbs" at bounding box center [403, 406] width 219 height 30
click at [72, 304] on span "[DEMOGRAPHIC_DATA]" at bounding box center [105, 298] width 128 height 14
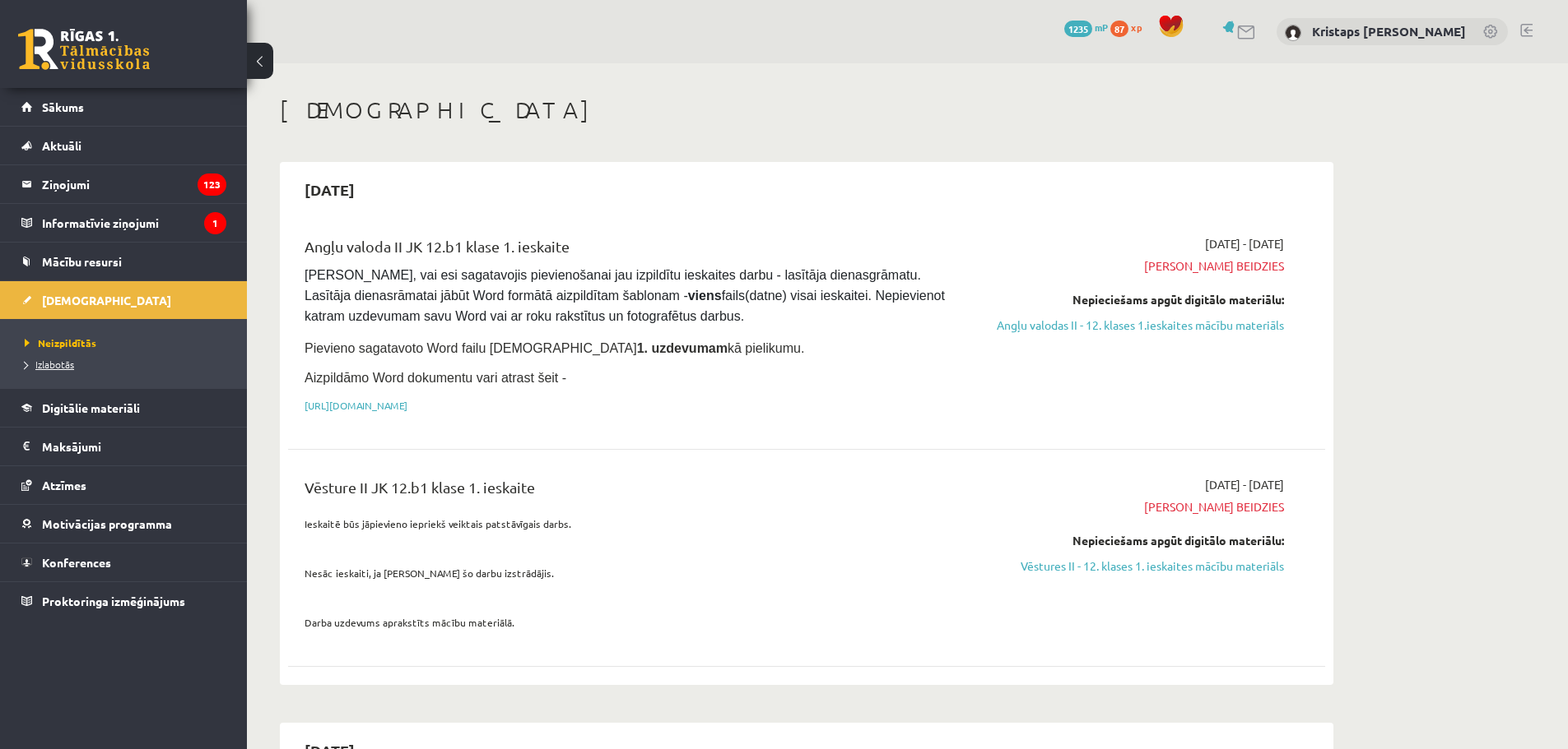
click at [48, 365] on span "Izlabotās" at bounding box center [49, 365] width 50 height 14
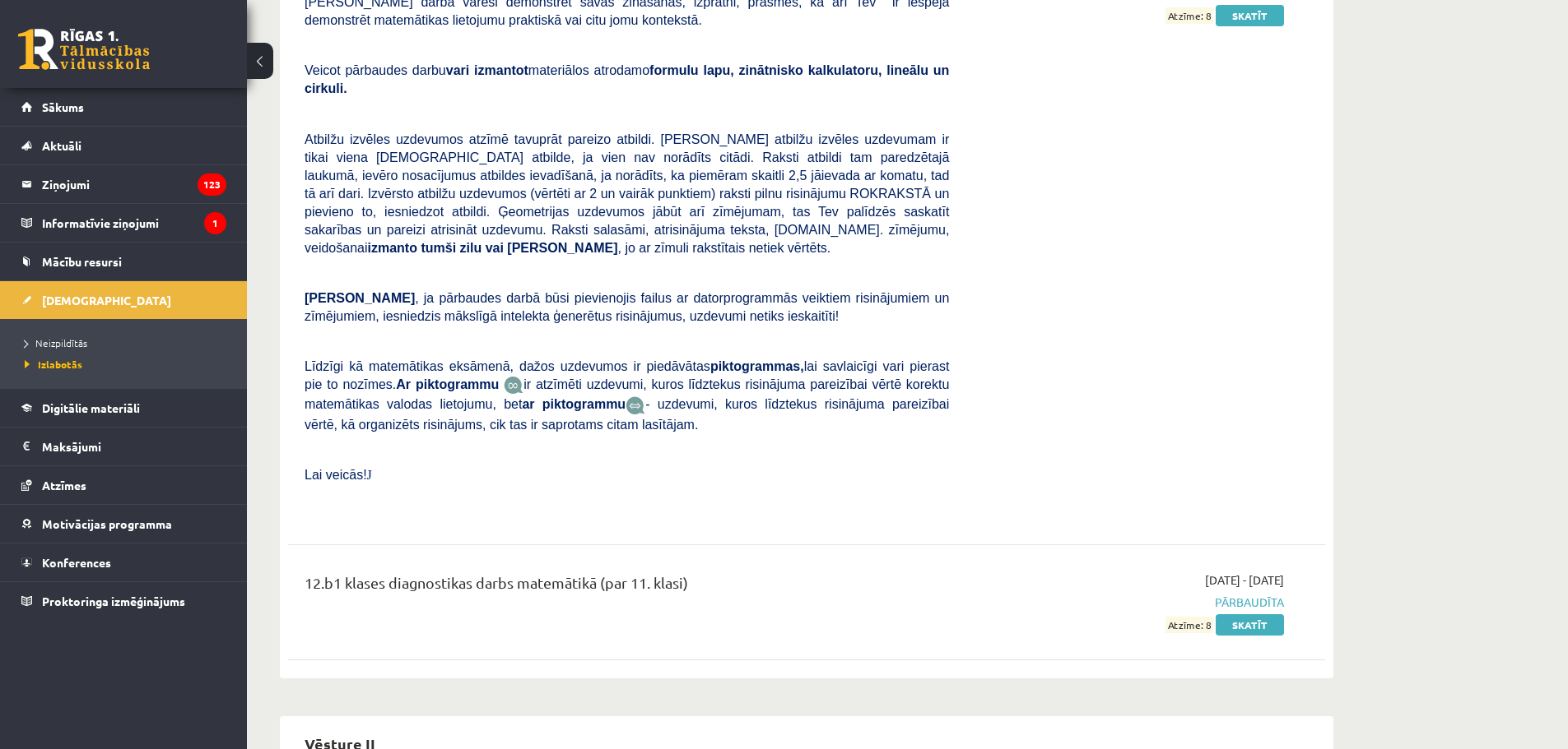
scroll to position [3761, 0]
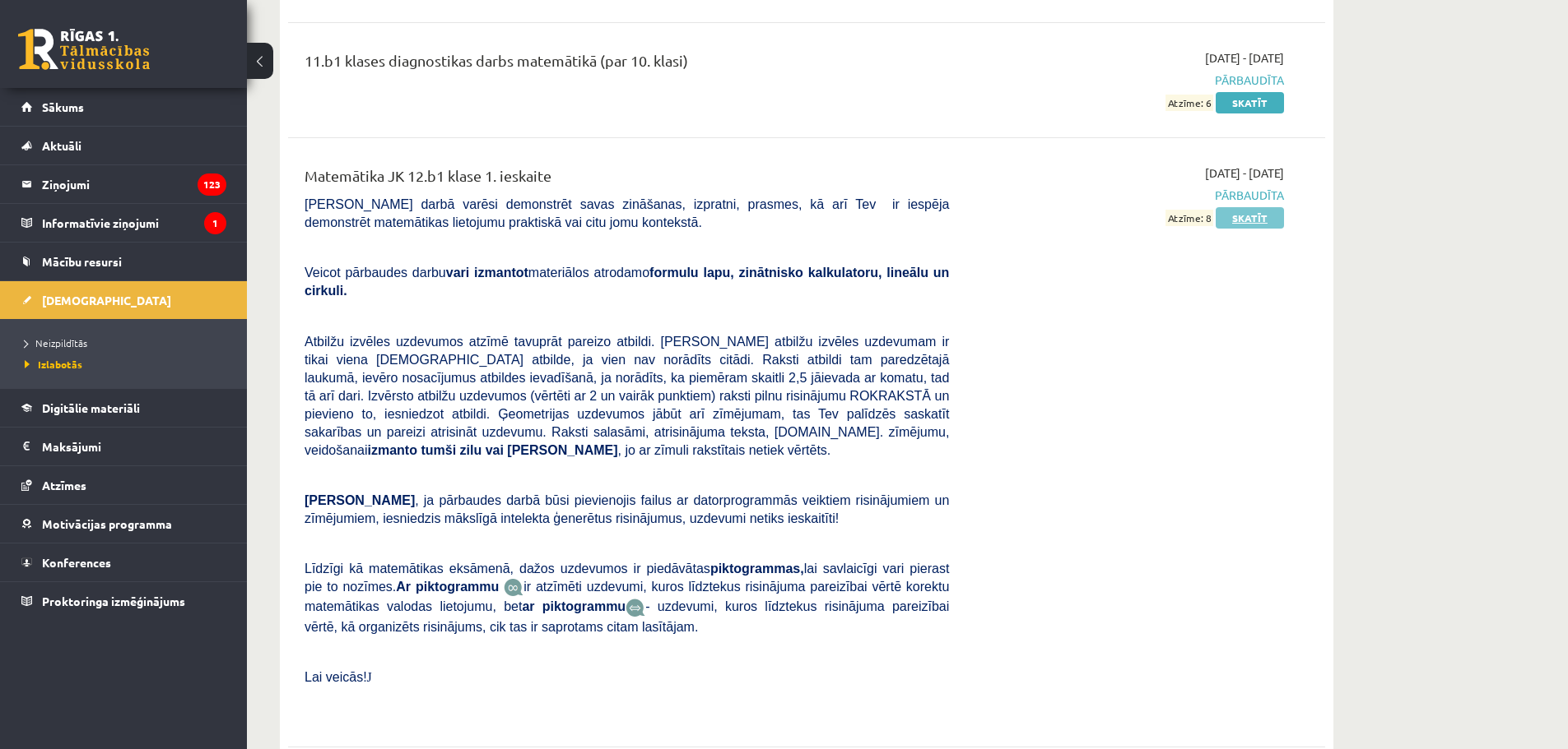
click at [1251, 207] on link "Skatīt" at bounding box center [1250, 218] width 68 height 21
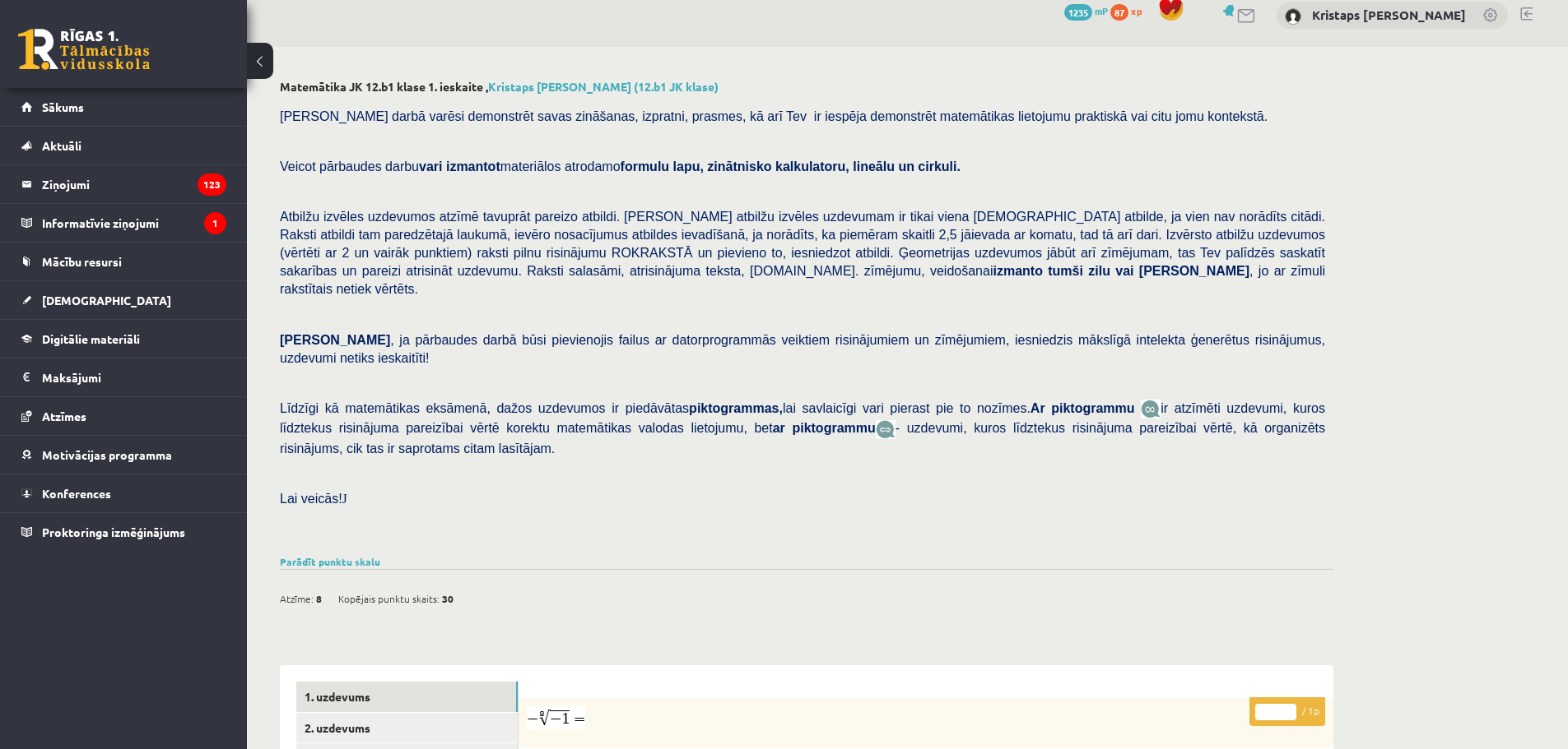
scroll to position [428, 0]
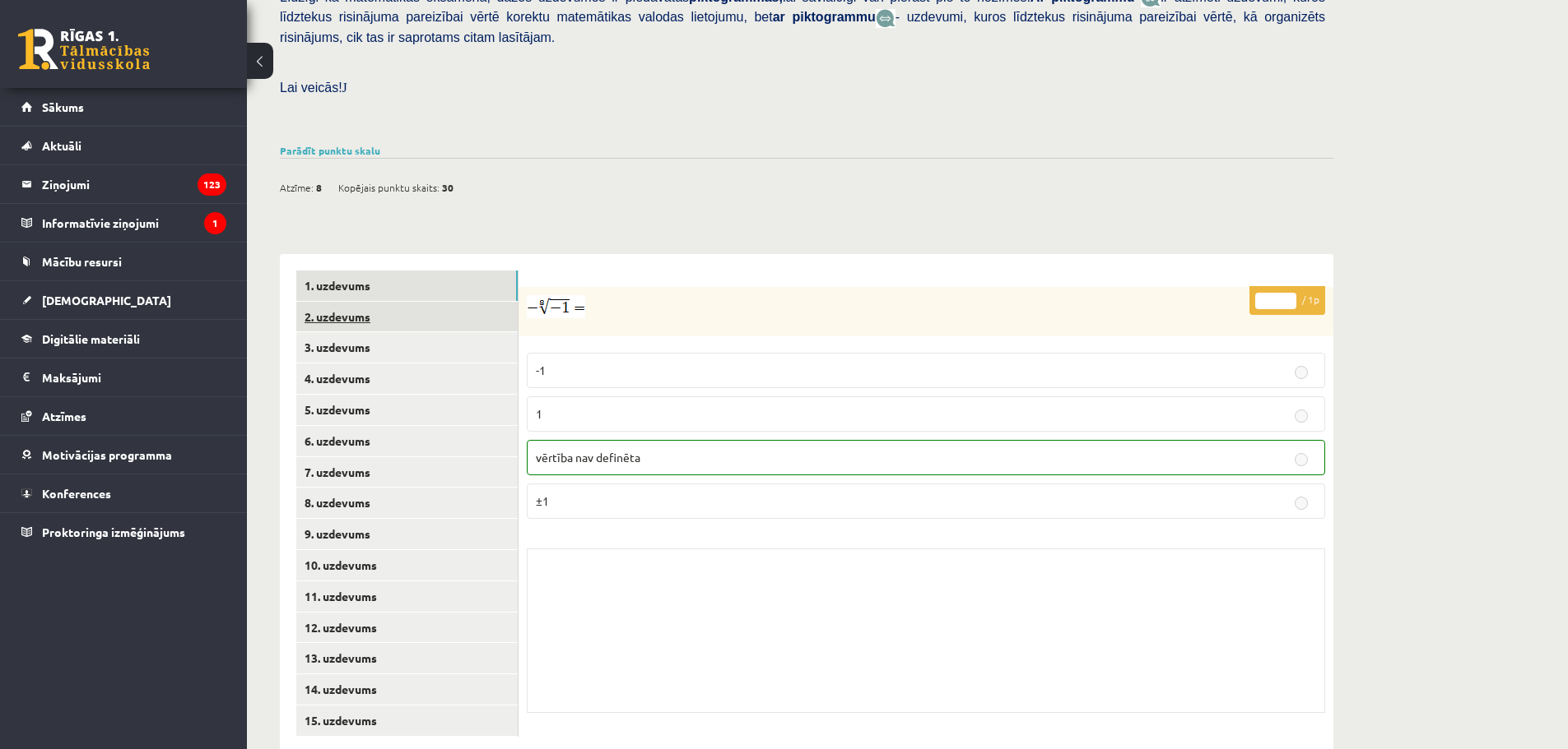
click at [386, 302] on link "2. uzdevums" at bounding box center [406, 316] width 221 height 30
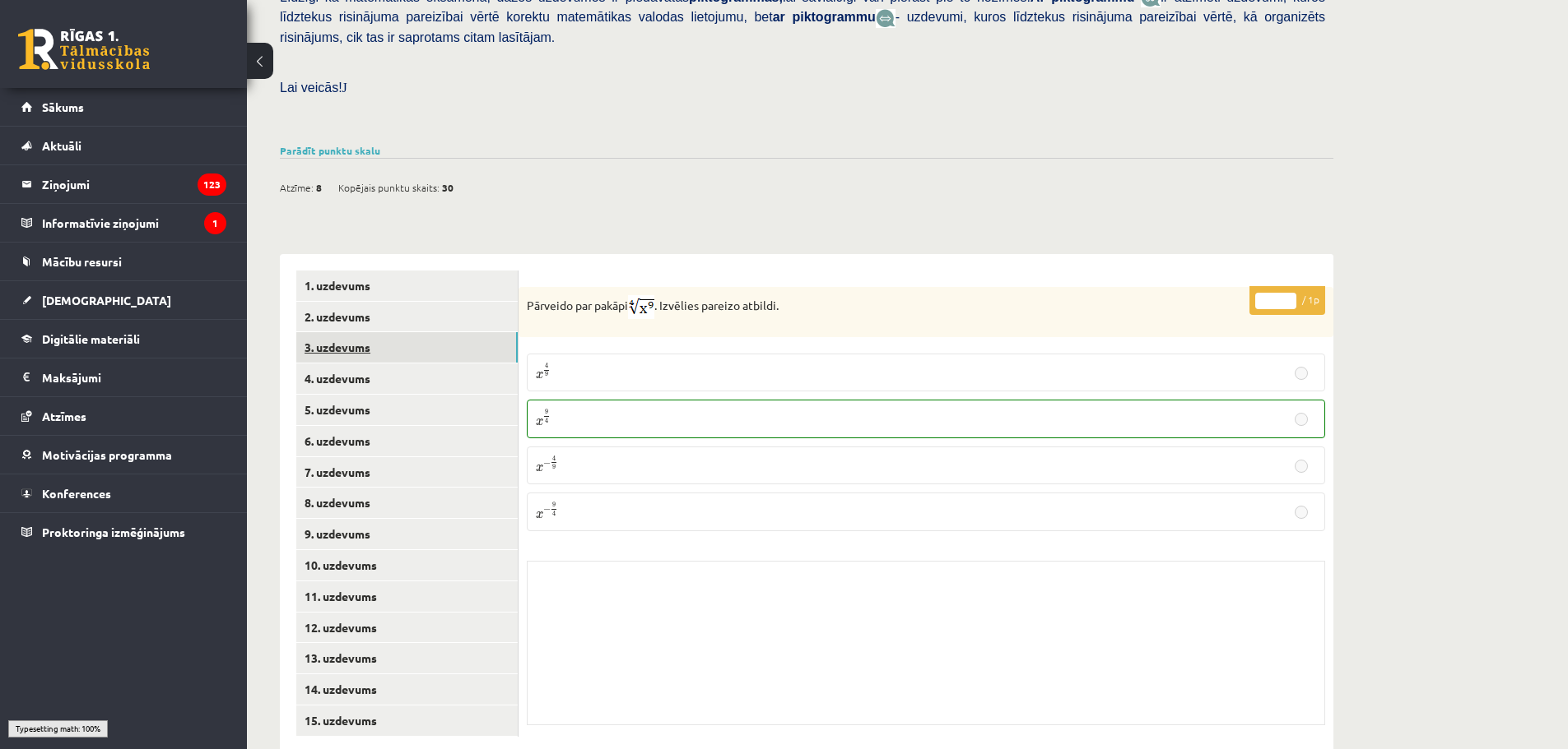
click at [383, 333] on link "3. uzdevums" at bounding box center [406, 347] width 221 height 30
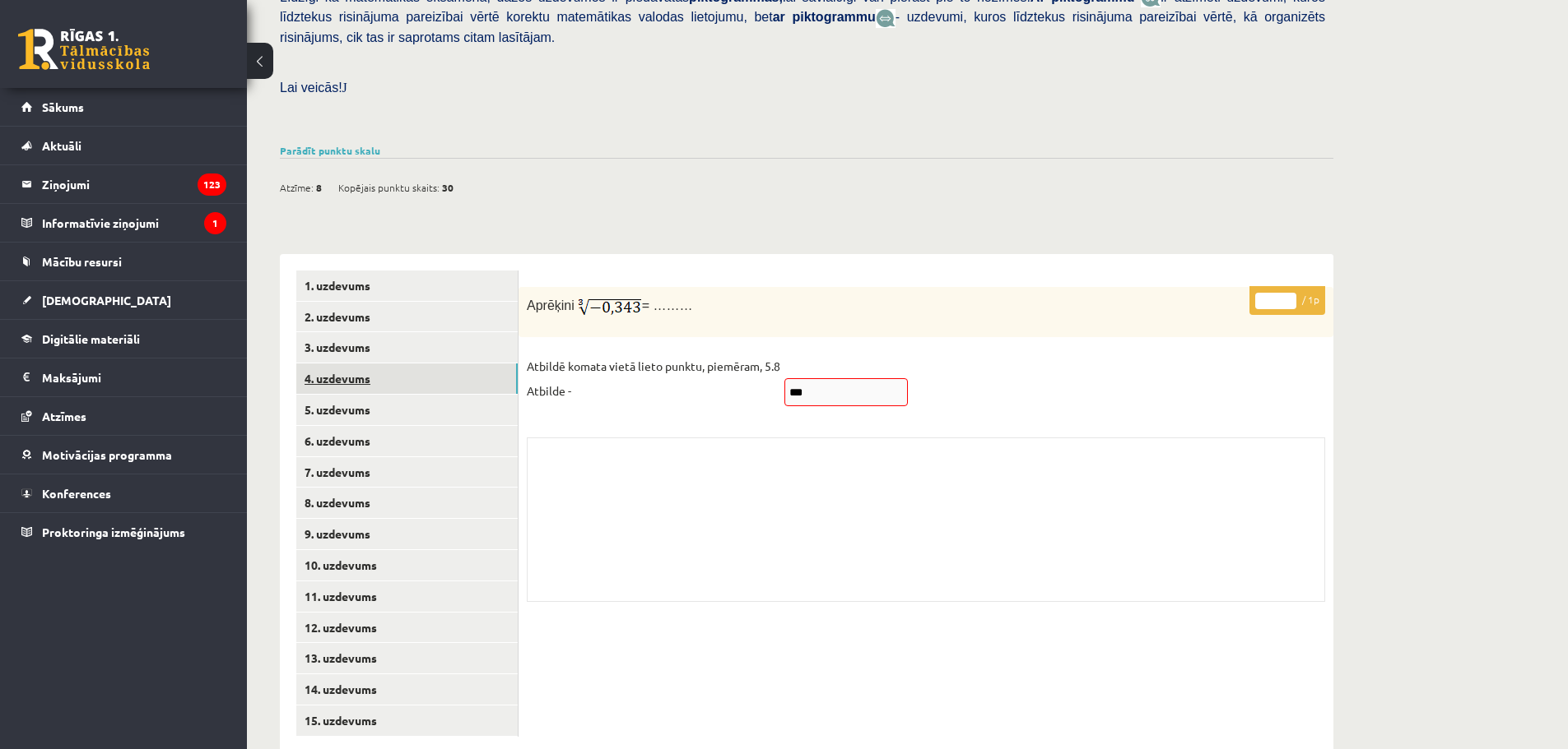
click at [391, 364] on link "4. uzdevums" at bounding box center [406, 378] width 221 height 30
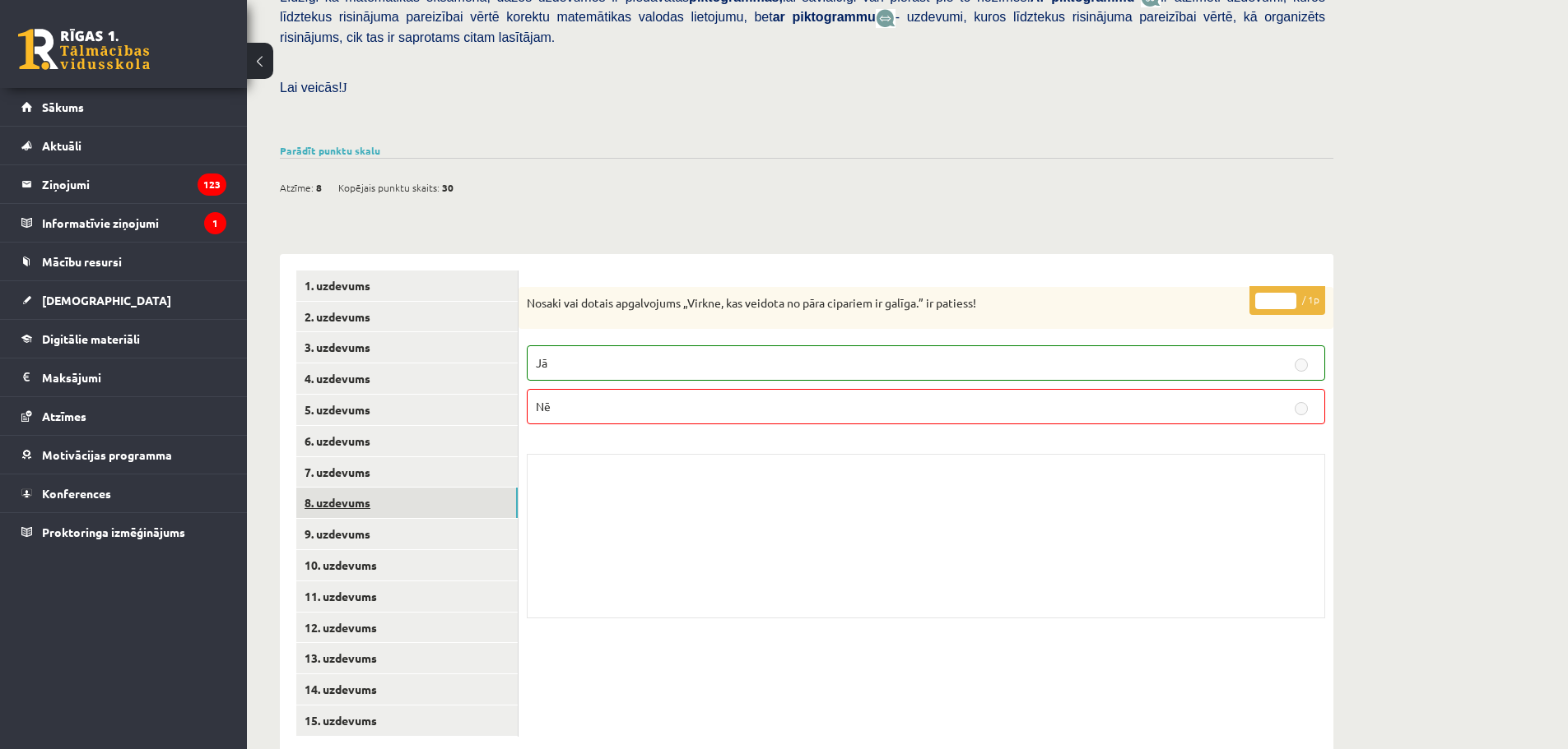
click at [359, 487] on link "8. uzdevums" at bounding box center [406, 502] width 221 height 30
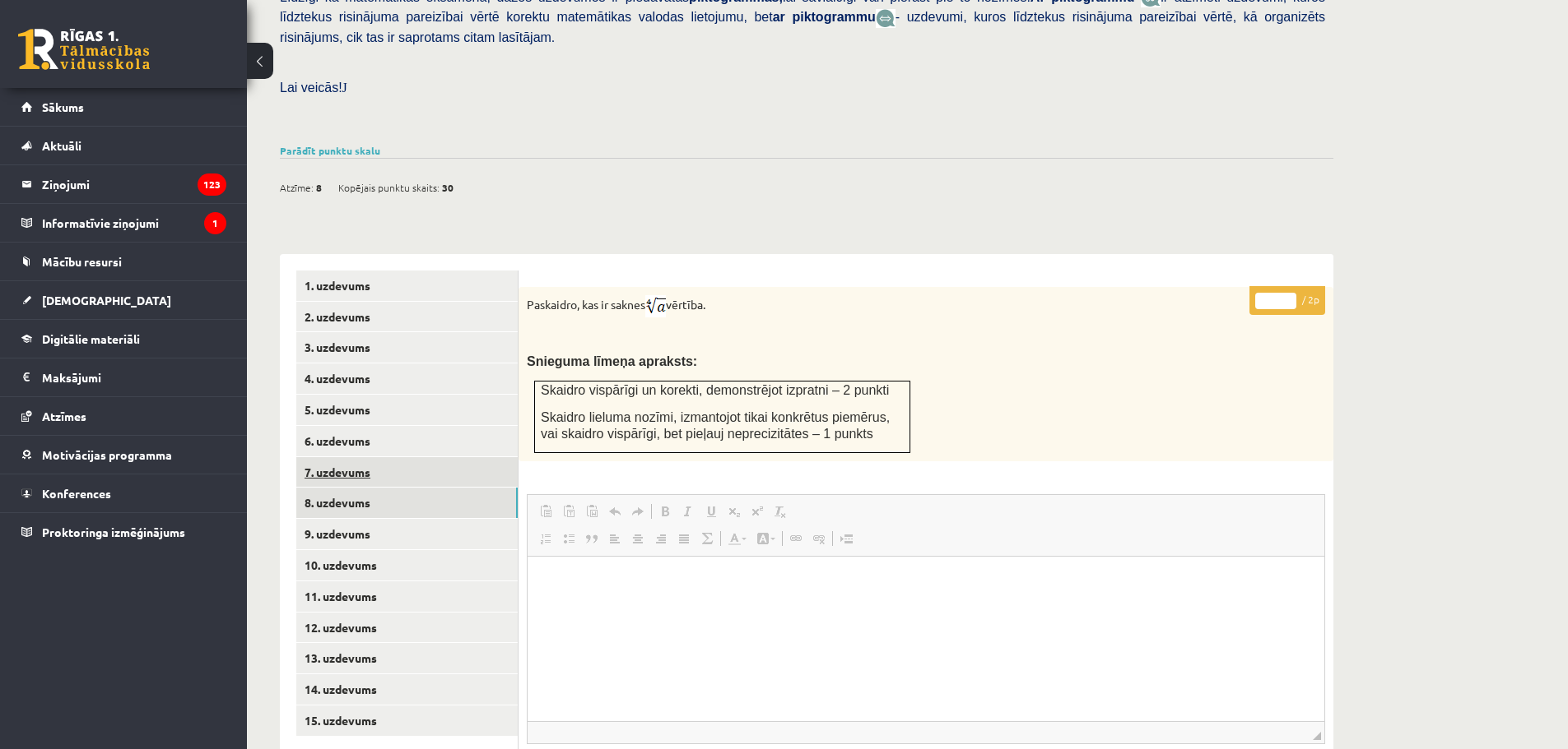
scroll to position [0, 0]
click at [354, 518] on link "9. uzdevums" at bounding box center [406, 533] width 221 height 30
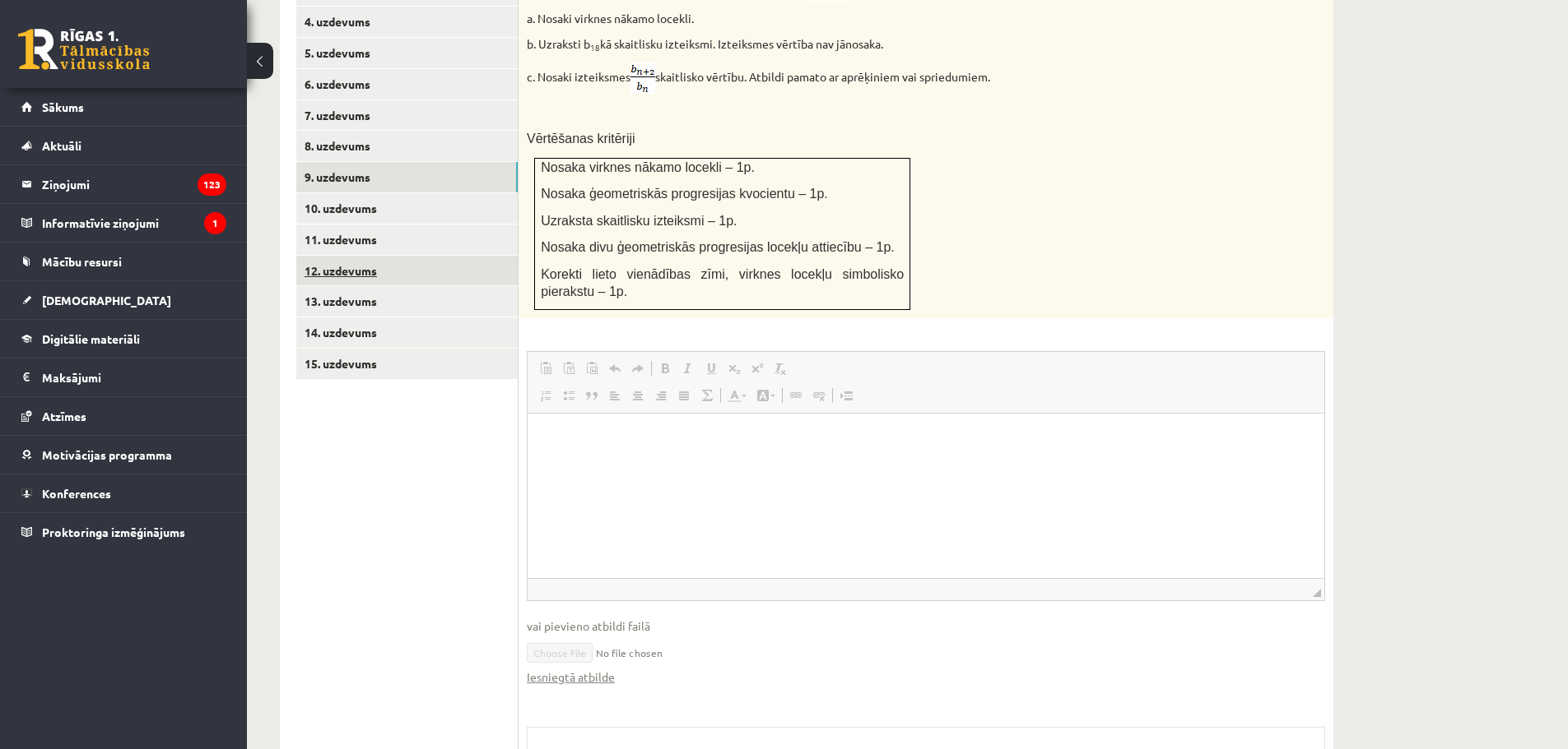
scroll to position [784, 0]
click at [356, 195] on link "10. uzdevums" at bounding box center [406, 209] width 221 height 30
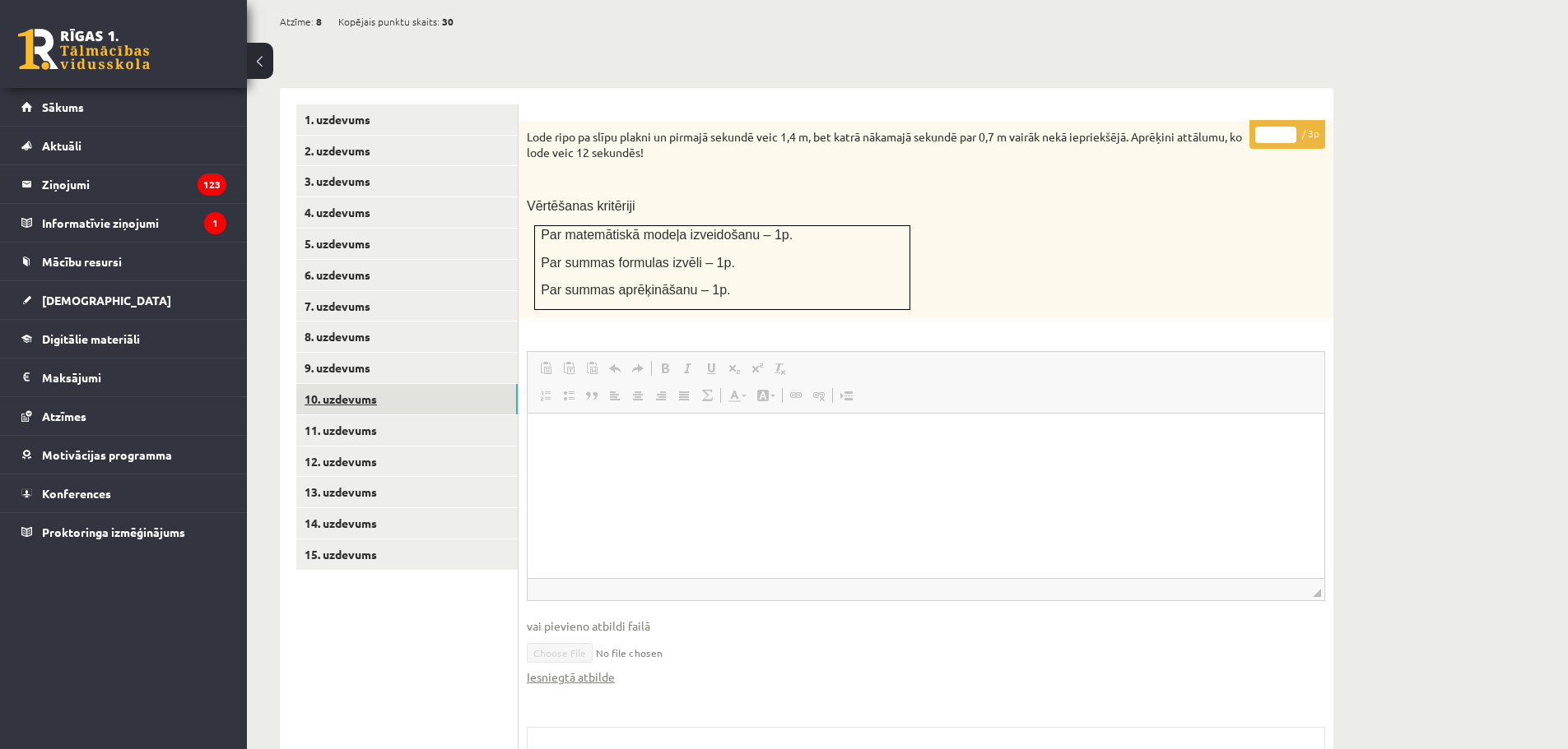
scroll to position [0, 0]
click at [363, 415] on link "11. uzdevums" at bounding box center [406, 430] width 221 height 30
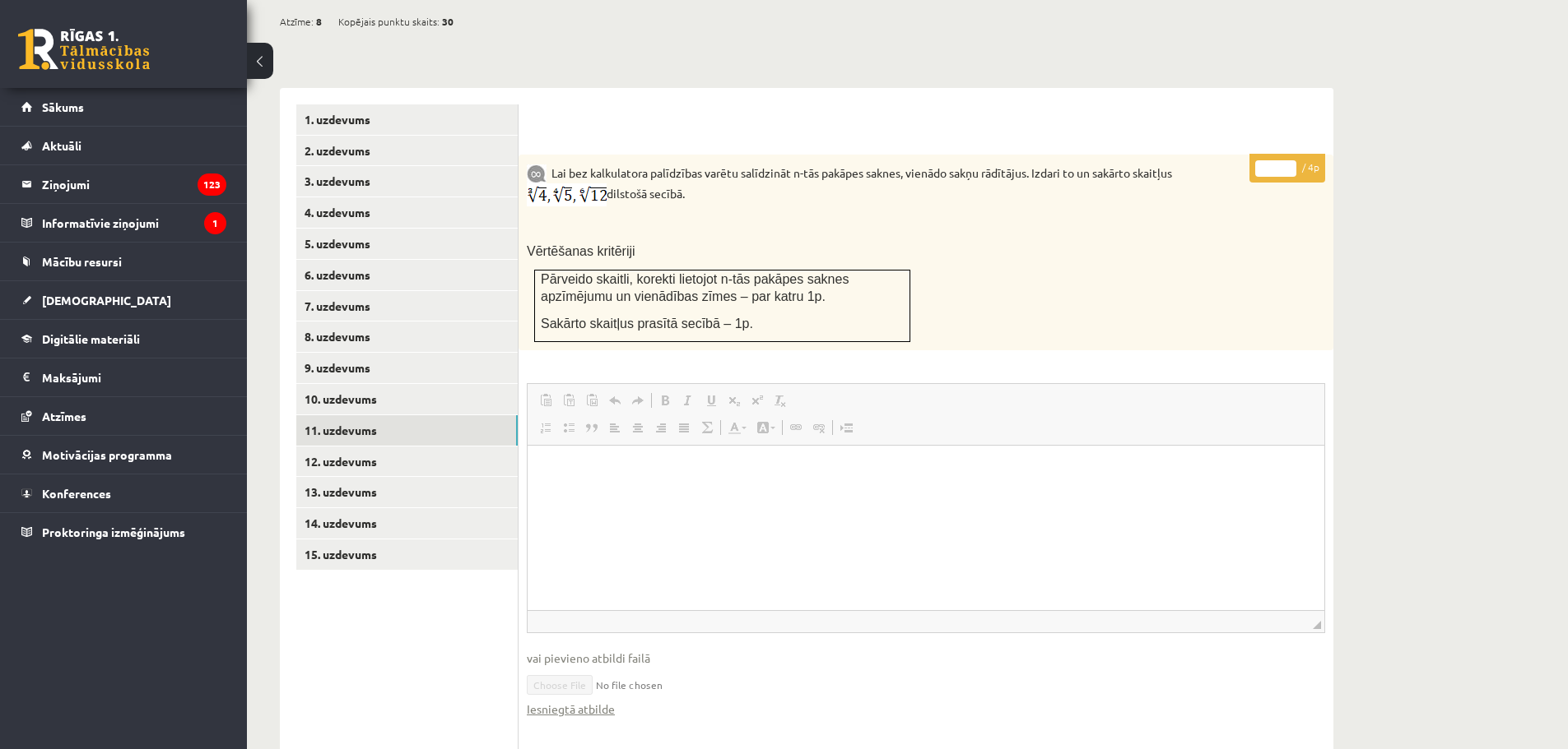
scroll to position [790, 0]
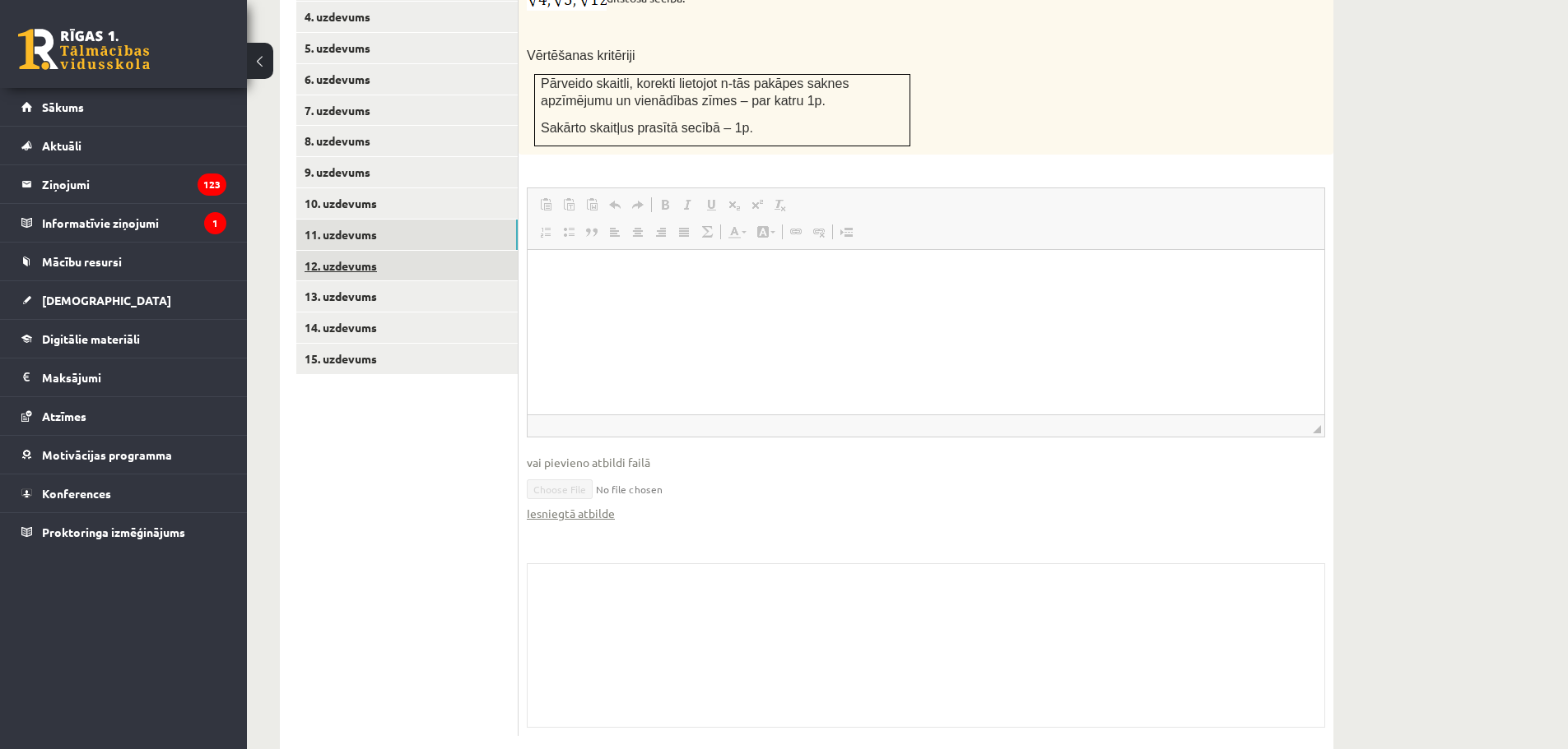
click at [356, 251] on link "12. uzdevums" at bounding box center [406, 266] width 221 height 30
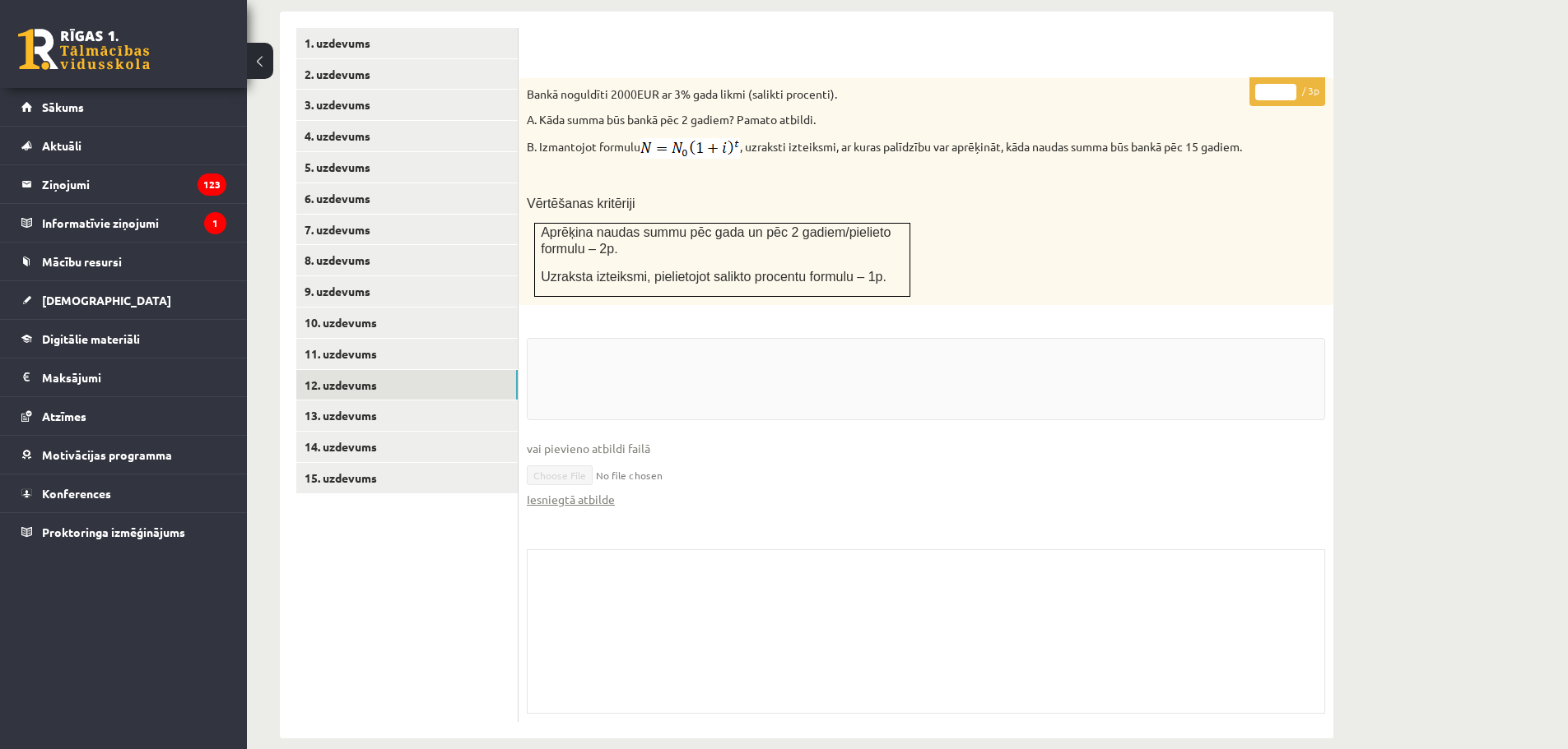
scroll to position [673, 0]
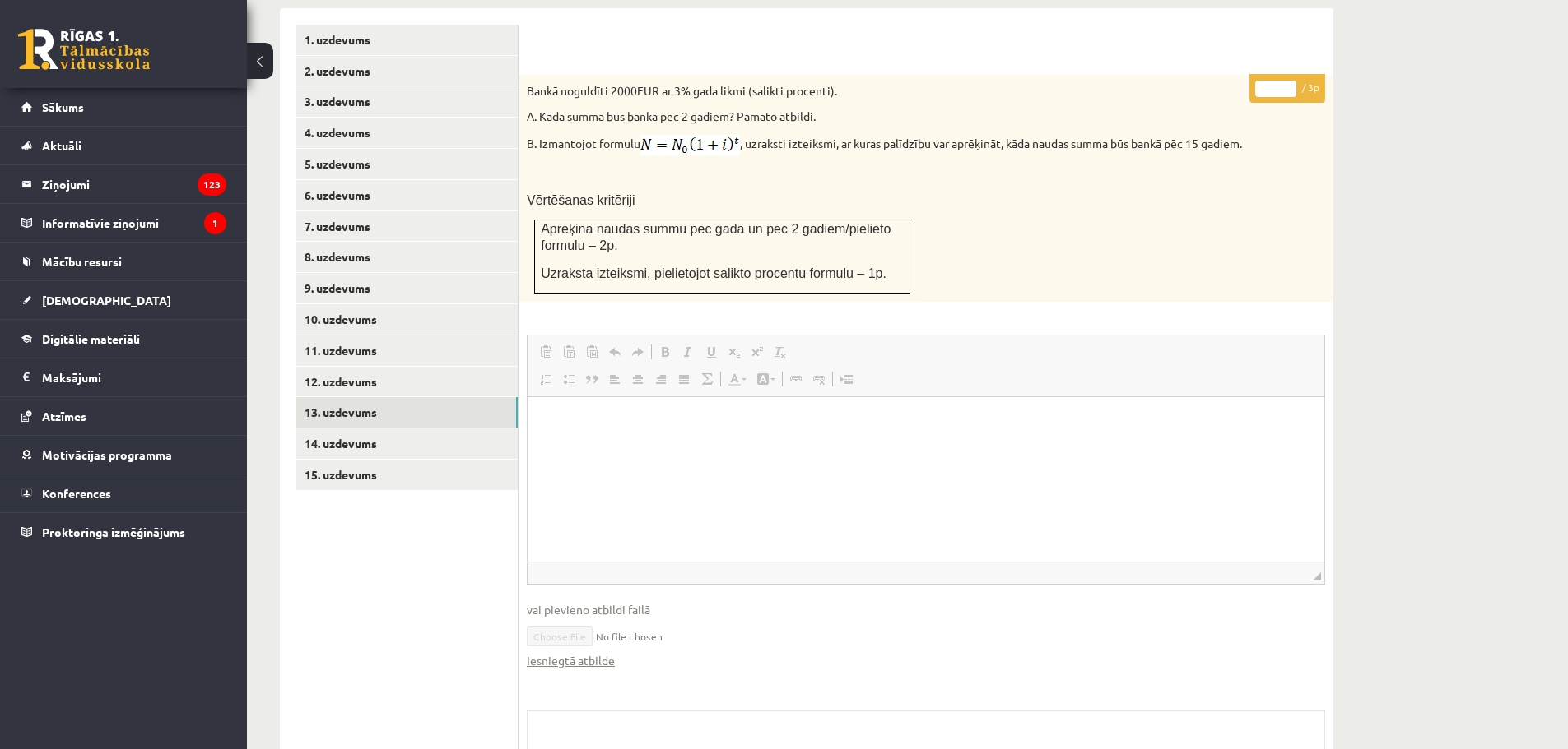
click at [316, 397] on link "13. uzdevums" at bounding box center [406, 411] width 221 height 30
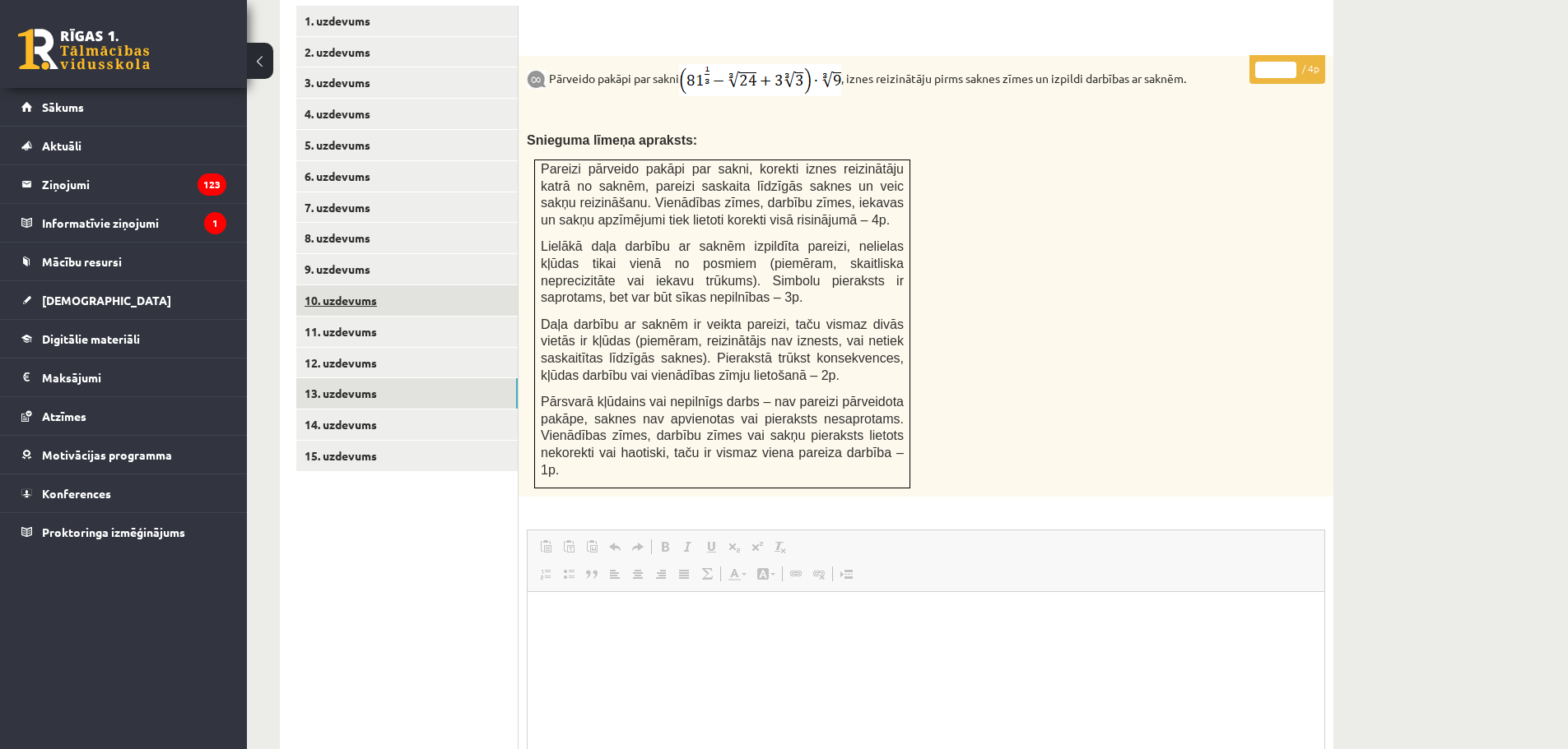
scroll to position [690, 0]
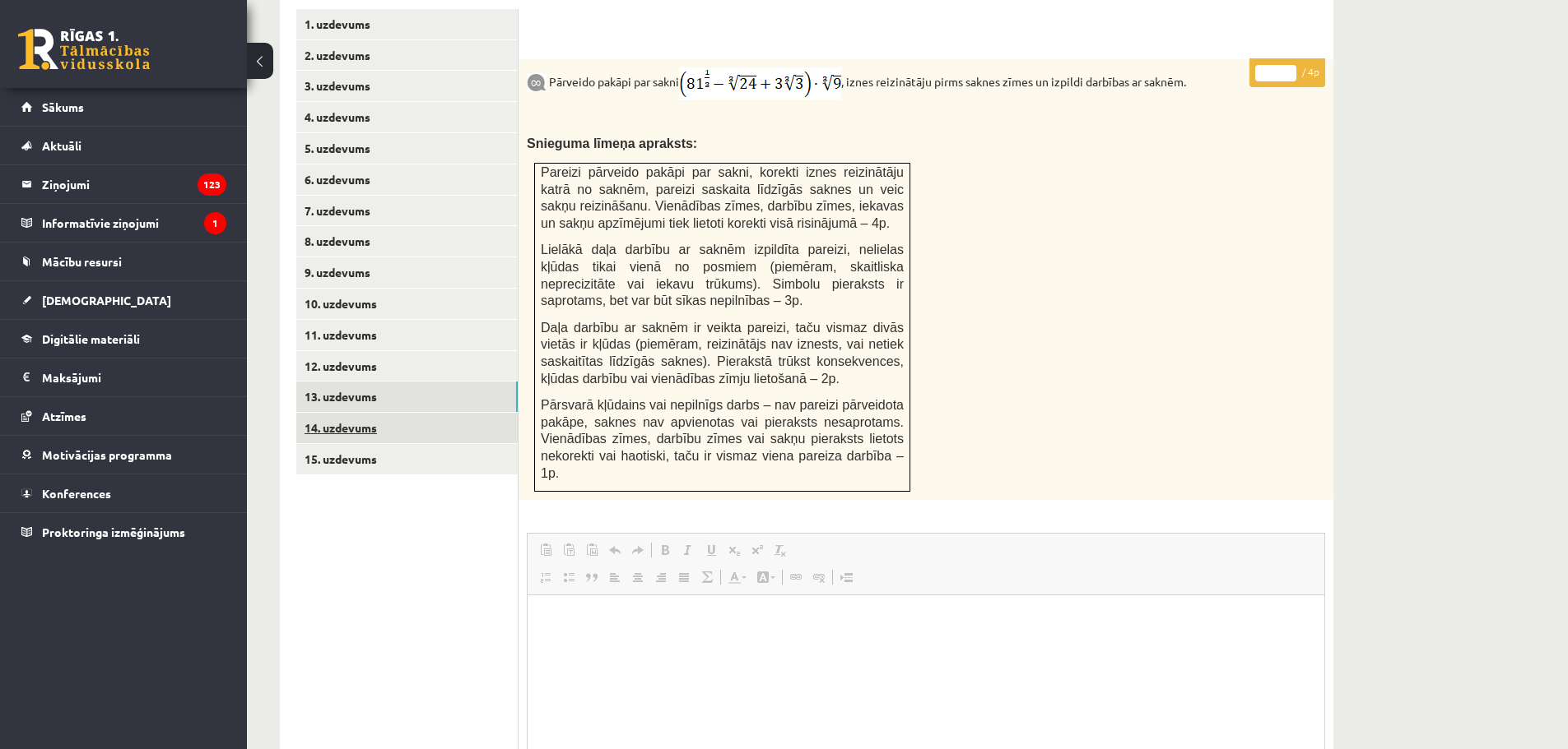
click at [335, 412] on link "14. uzdevums" at bounding box center [406, 427] width 221 height 30
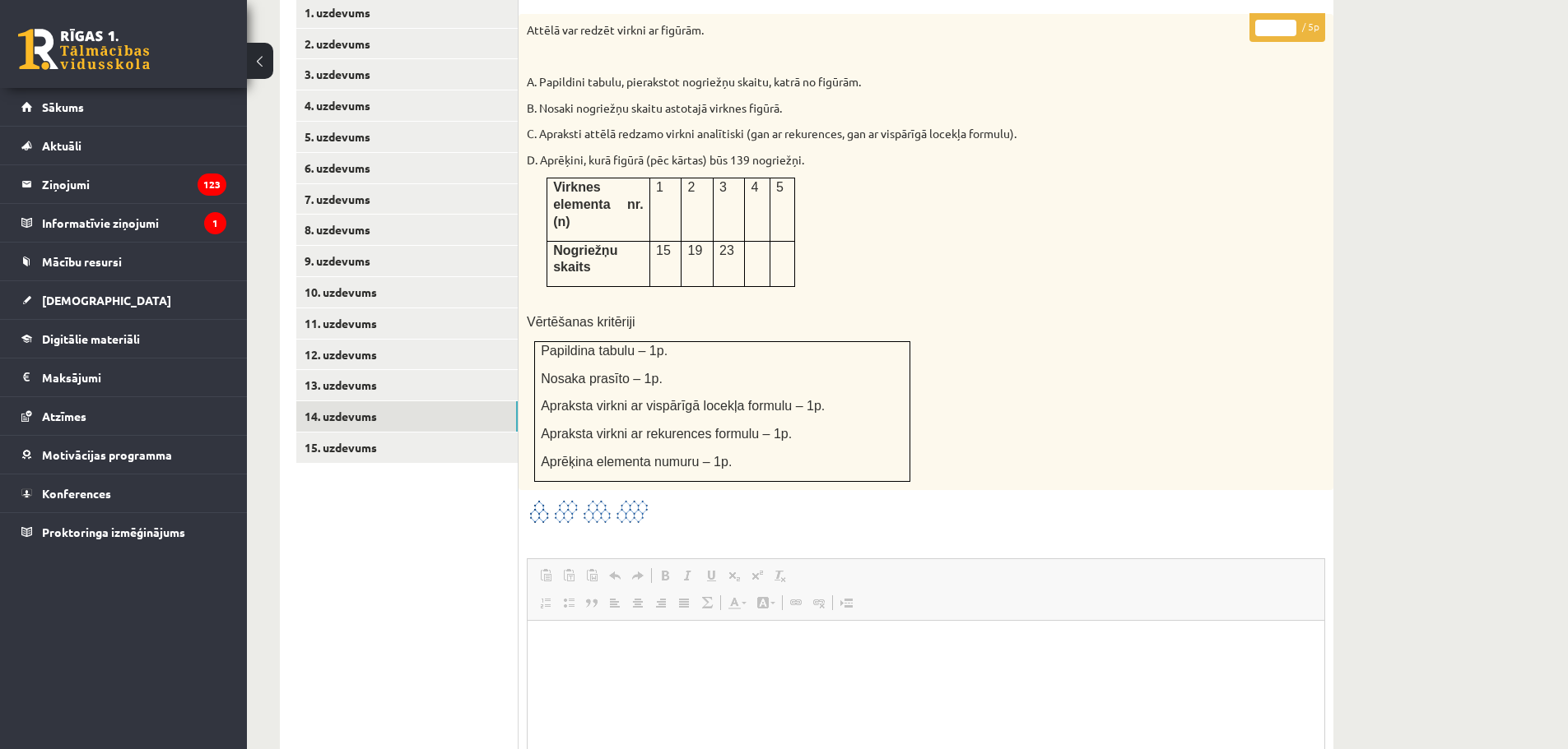
scroll to position [627, 0]
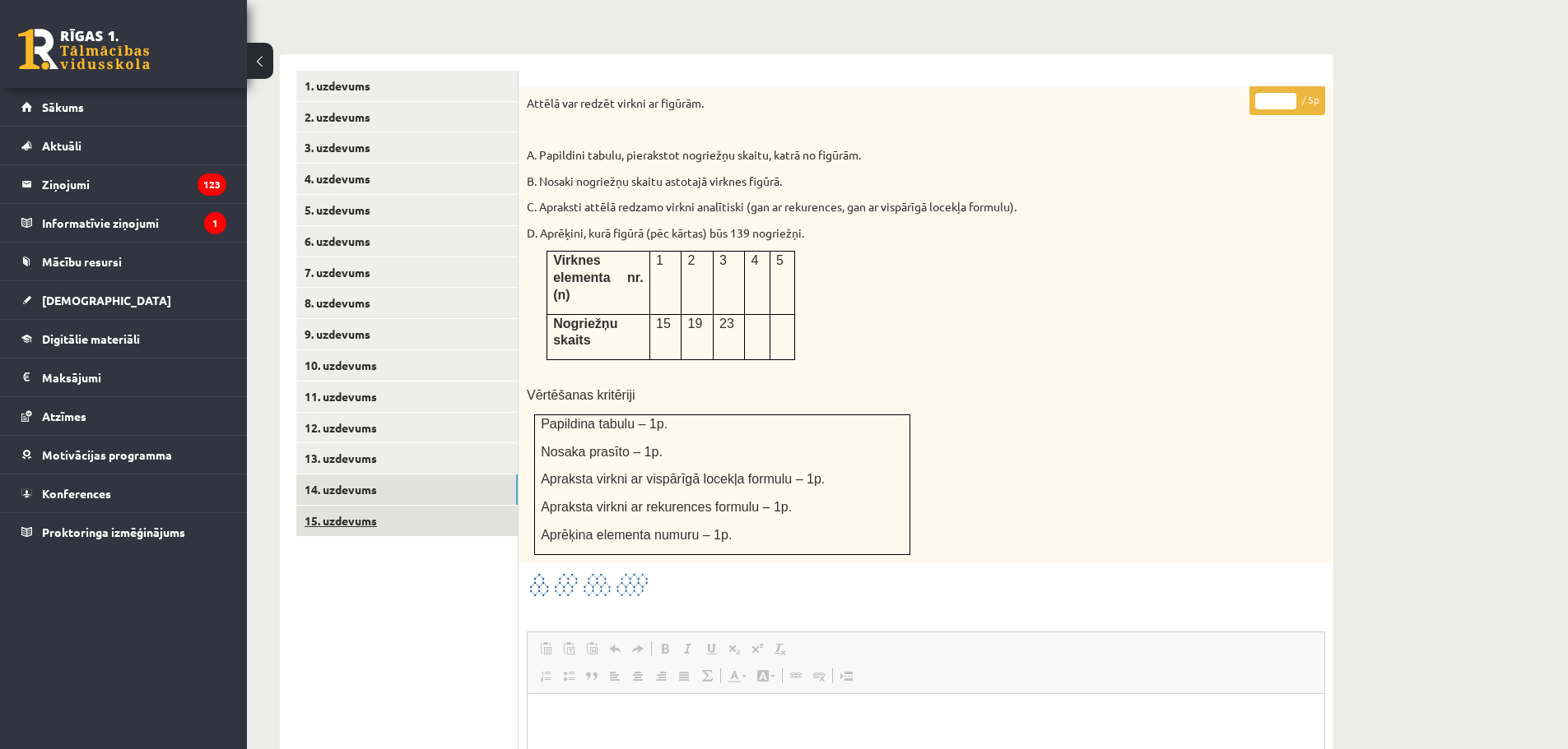
click at [329, 506] on link "15. uzdevums" at bounding box center [406, 520] width 221 height 30
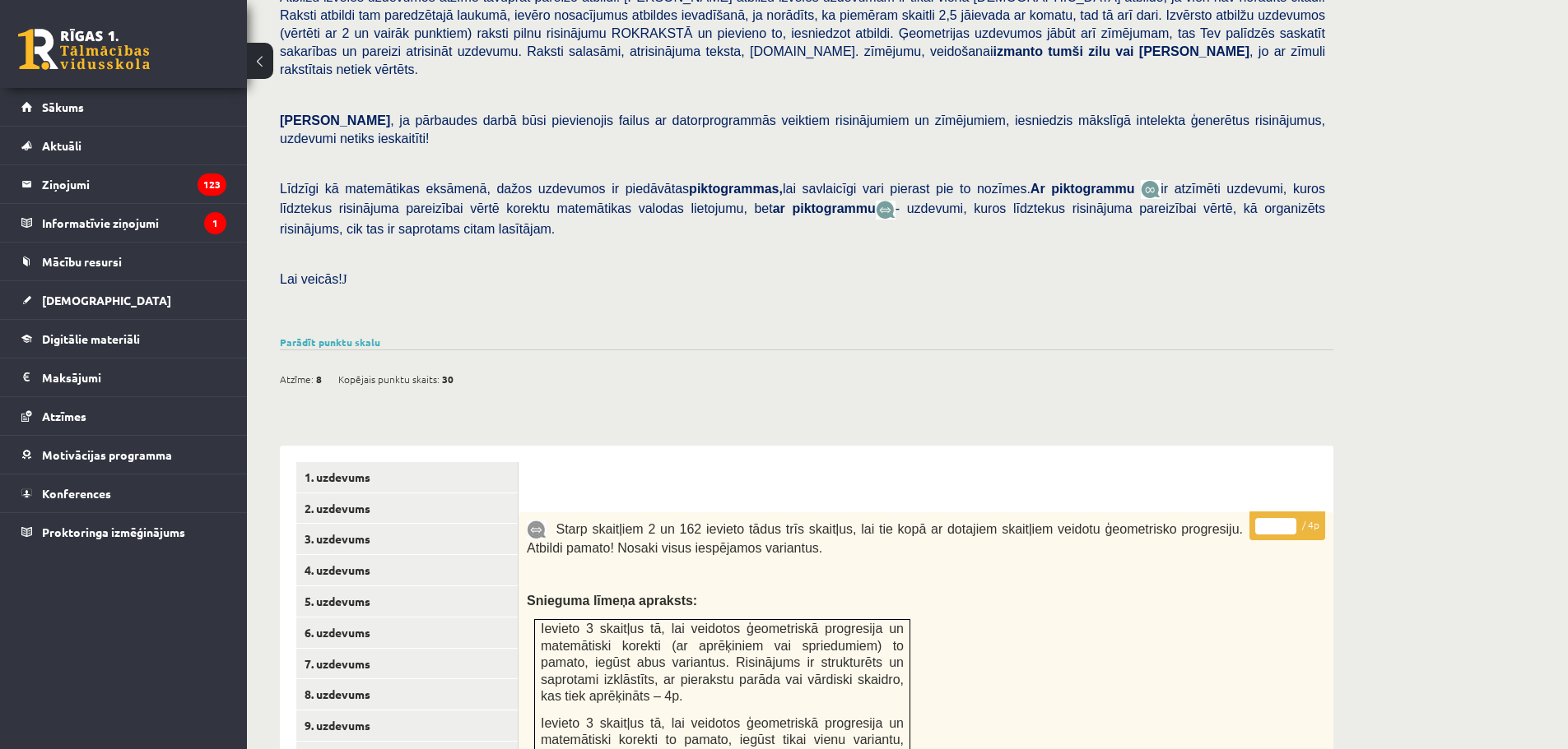
scroll to position [231, 0]
